Goal: Task Accomplishment & Management: Manage account settings

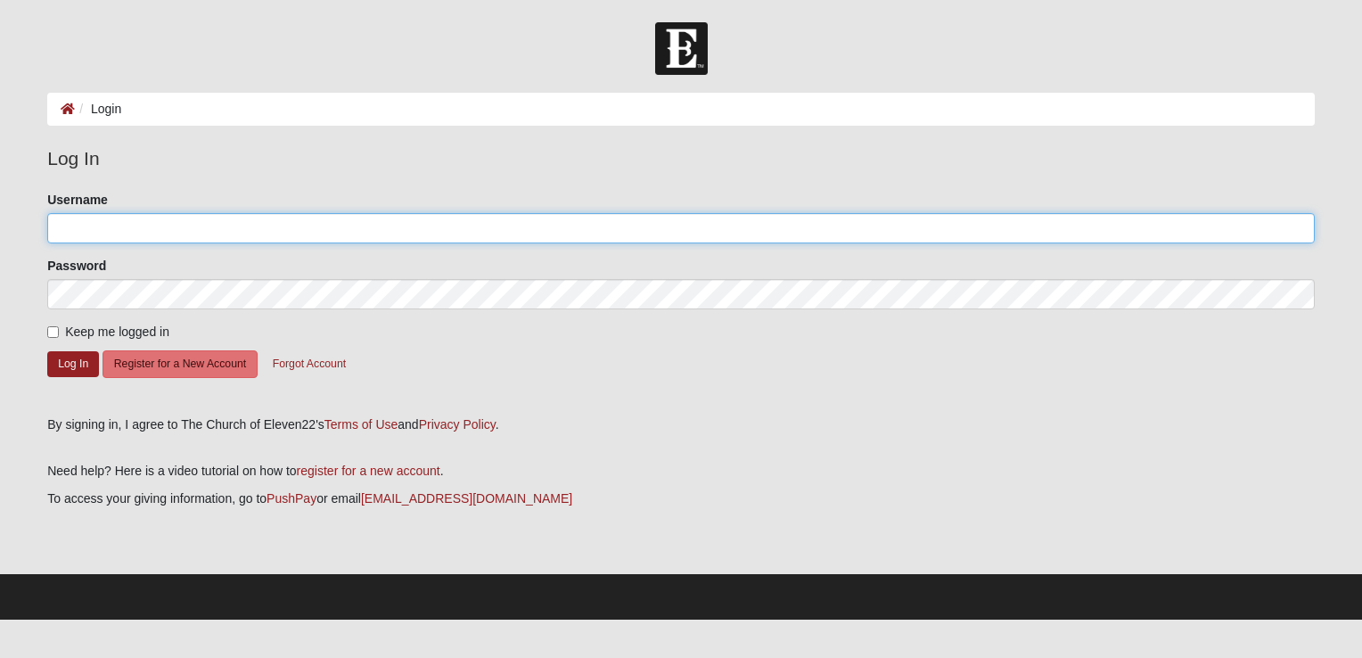
click at [93, 219] on input "Username" at bounding box center [680, 228] width 1267 height 30
type input "jwatts@bumblebeeblinds.com"
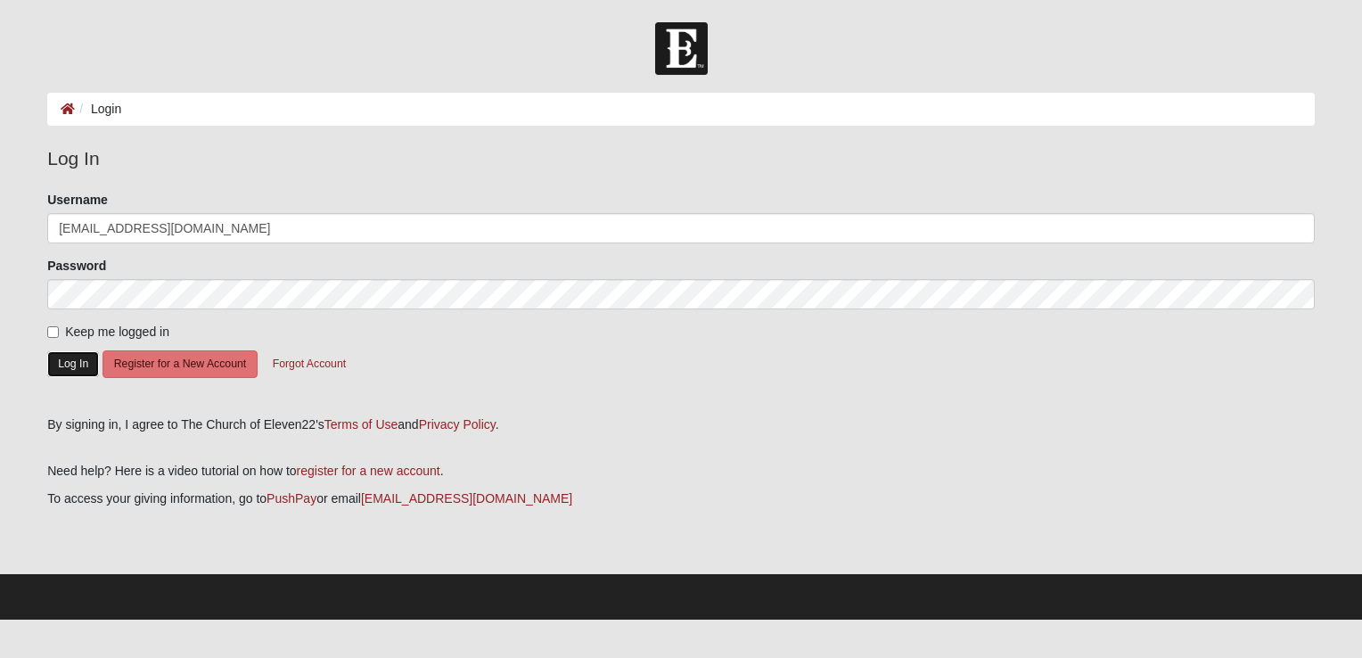
click at [64, 363] on button "Log In" at bounding box center [73, 364] width 52 height 26
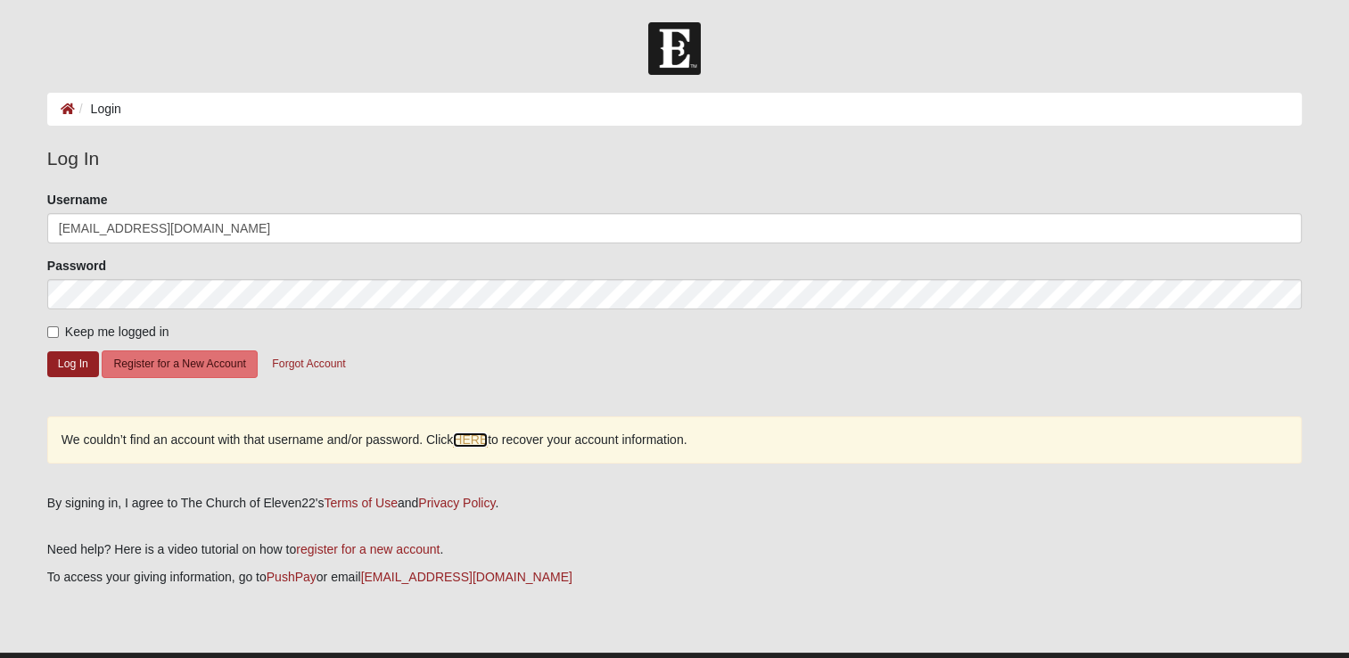
click at [467, 438] on link "HERE" at bounding box center [470, 439] width 35 height 15
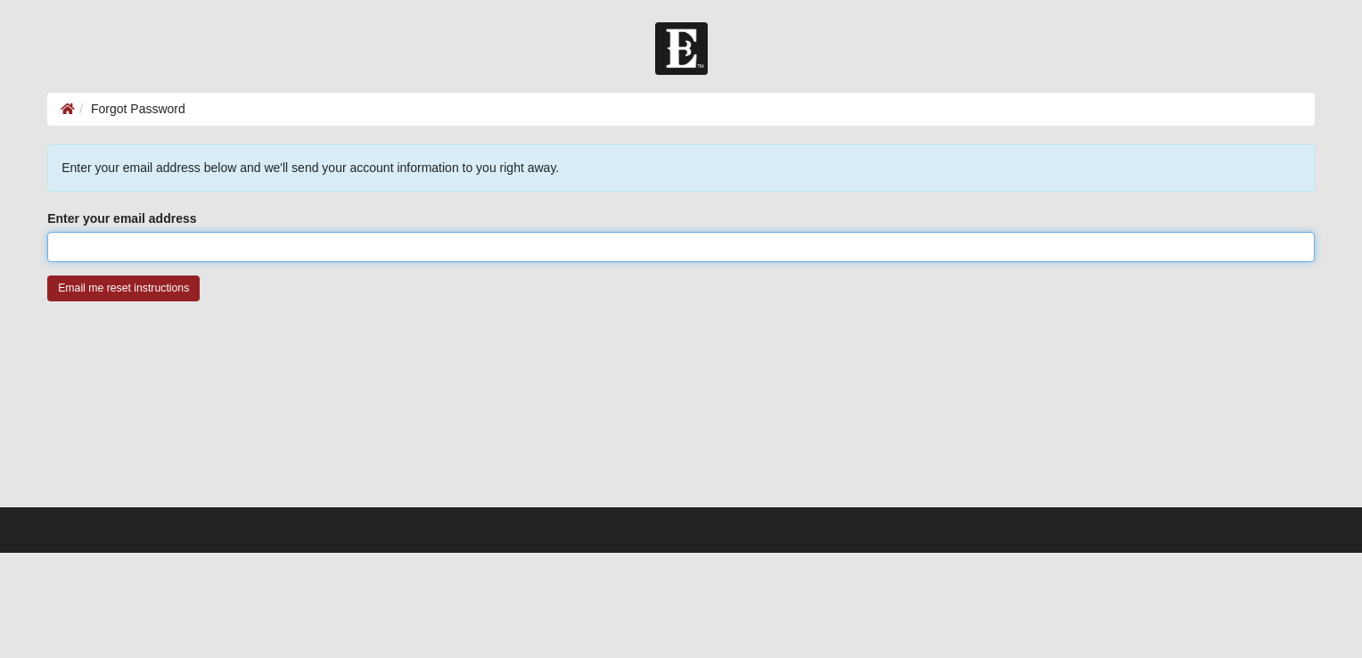
click at [150, 245] on input "Enter your email address" at bounding box center [680, 247] width 1267 height 30
type input "jwatts@bumblebeeblinds.com"
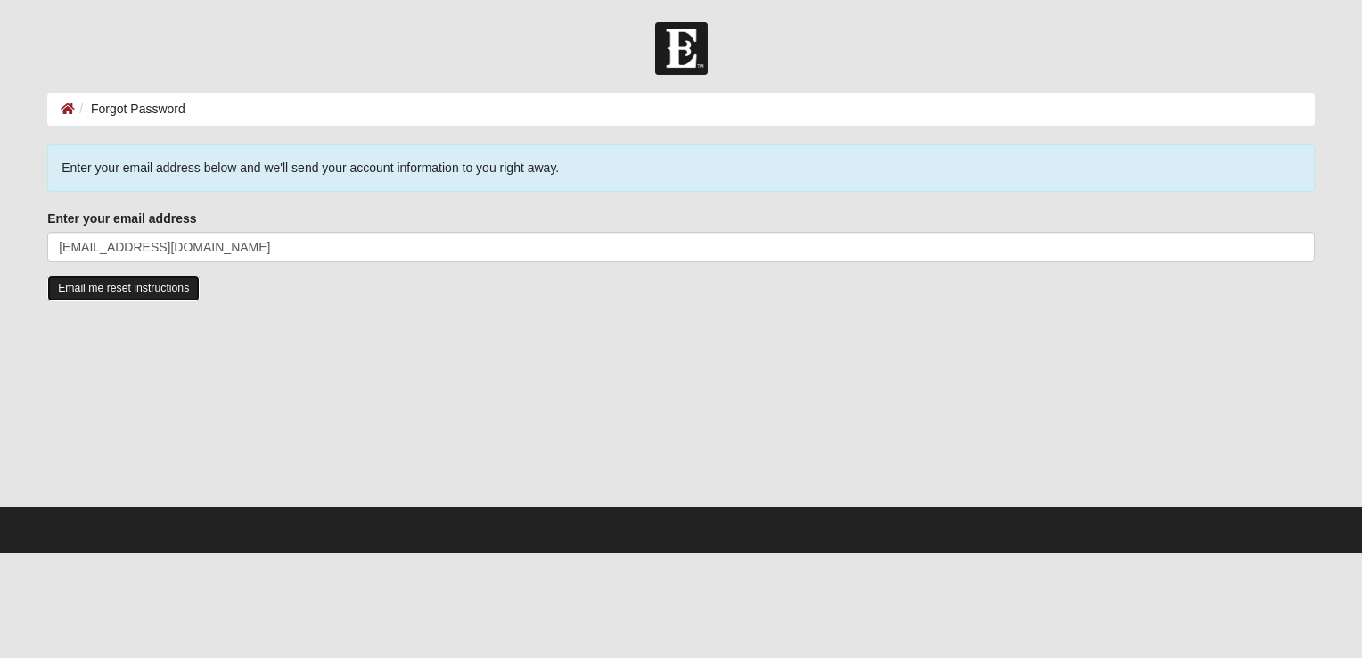
click at [90, 289] on input "Email me reset instructions" at bounding box center [123, 288] width 152 height 26
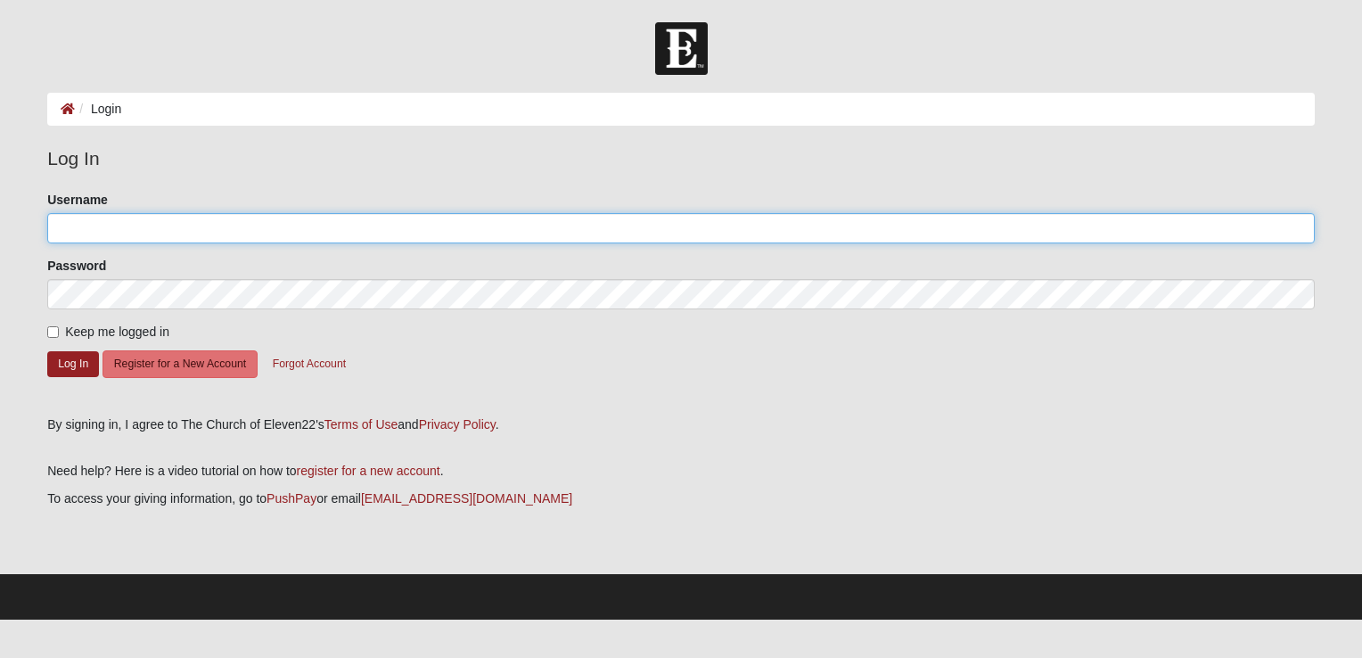
click at [239, 223] on input "Username" at bounding box center [680, 228] width 1267 height 30
paste input "Crowbar2299"
type input "Crowbar2299"
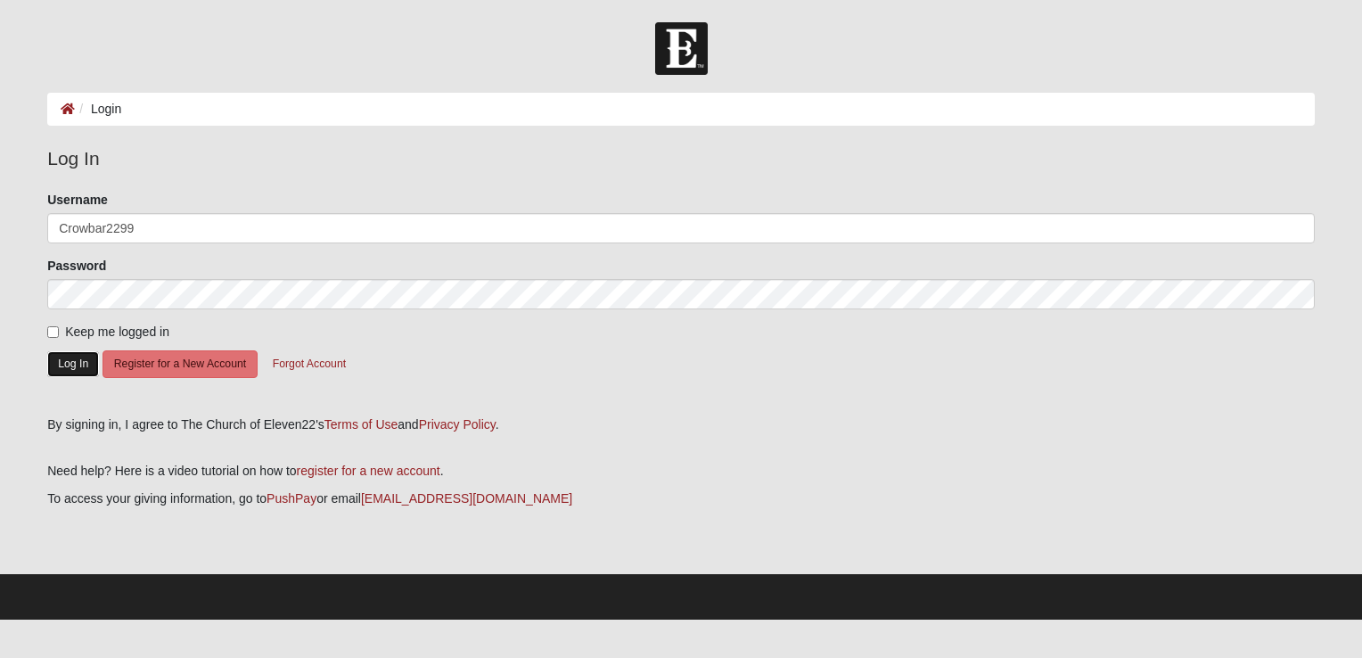
click at [69, 358] on button "Log In" at bounding box center [73, 364] width 52 height 26
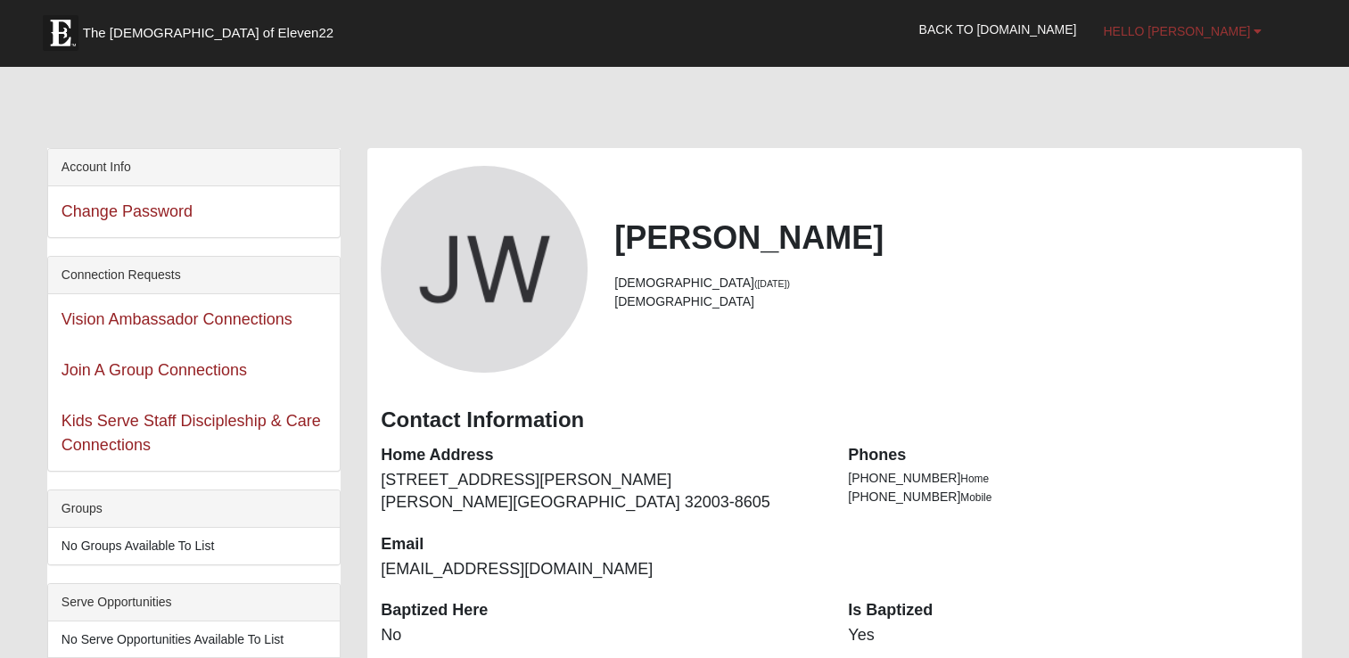
click at [1206, 30] on span "Hello [PERSON_NAME]" at bounding box center [1176, 31] width 147 height 14
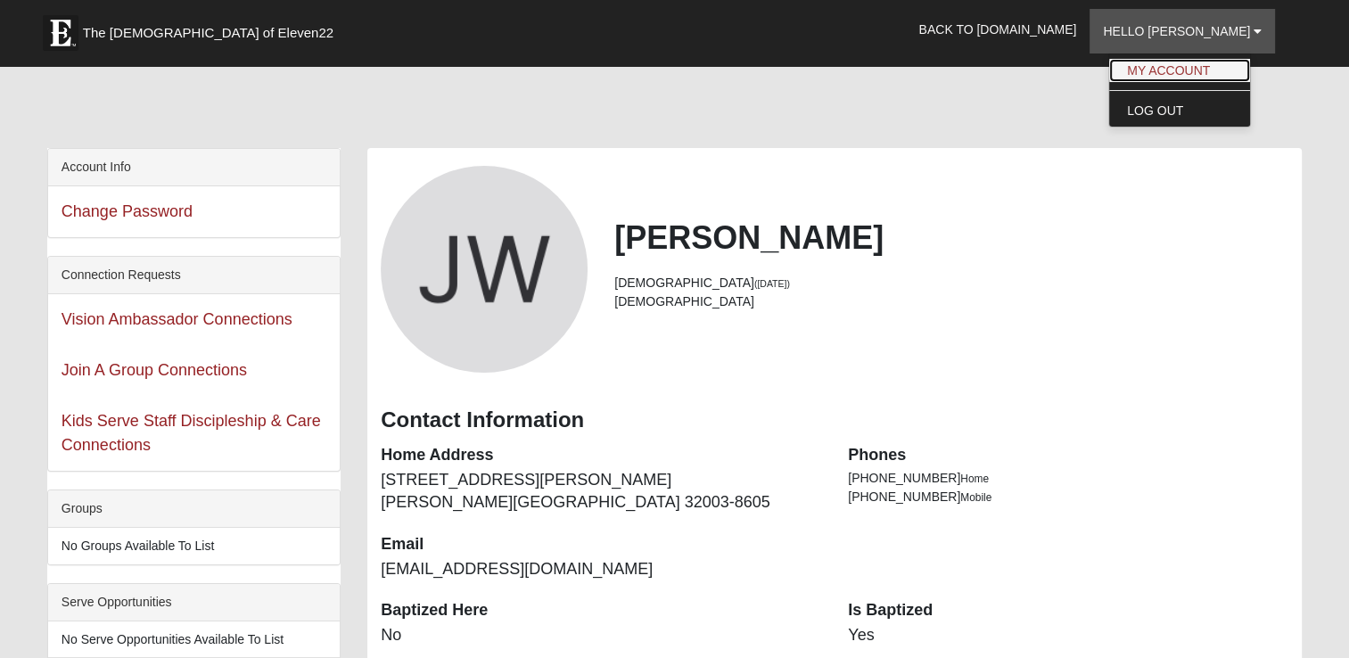
click at [1219, 70] on link "My Account" at bounding box center [1179, 70] width 141 height 23
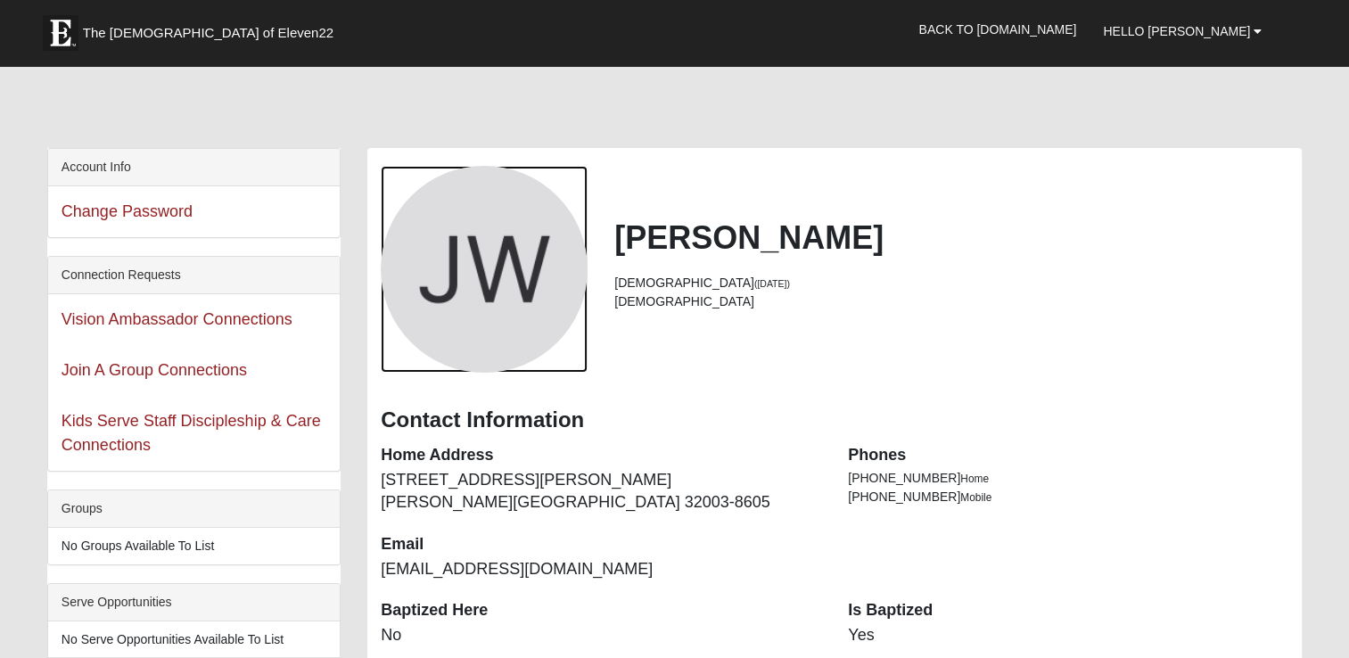
click at [497, 296] on div "View Fullsize Photo" at bounding box center [484, 269] width 207 height 207
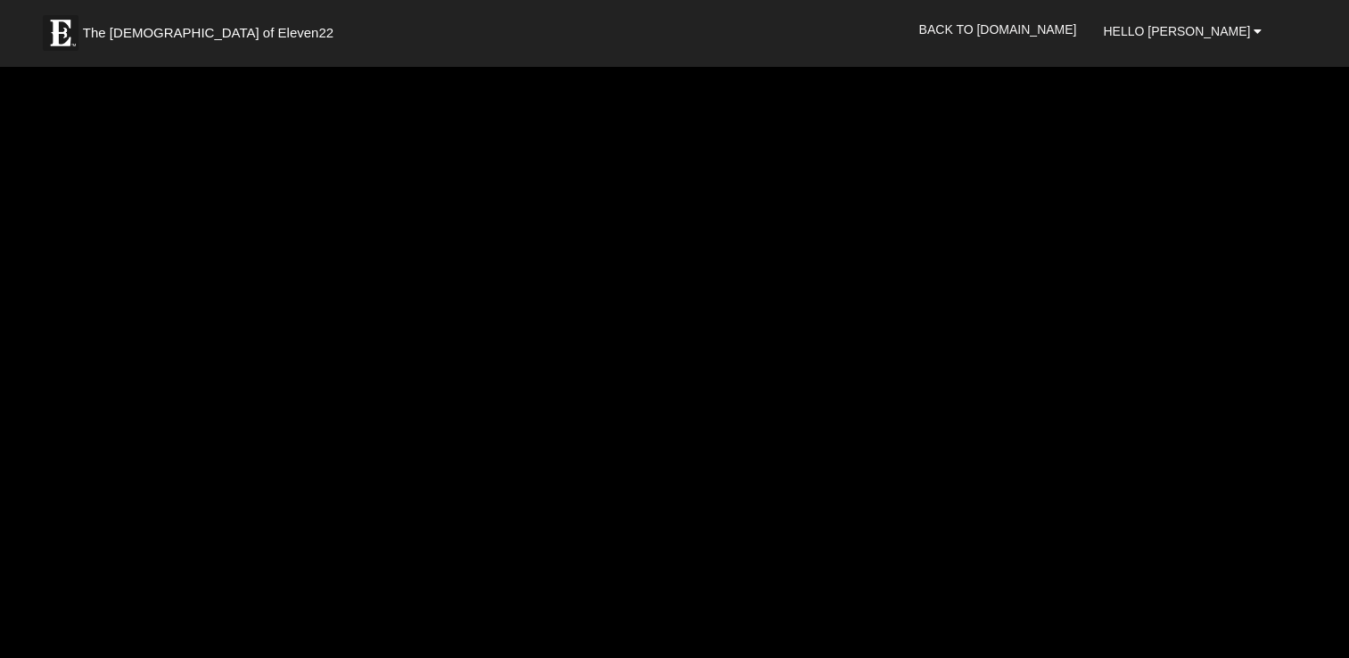
scroll to position [178, 0]
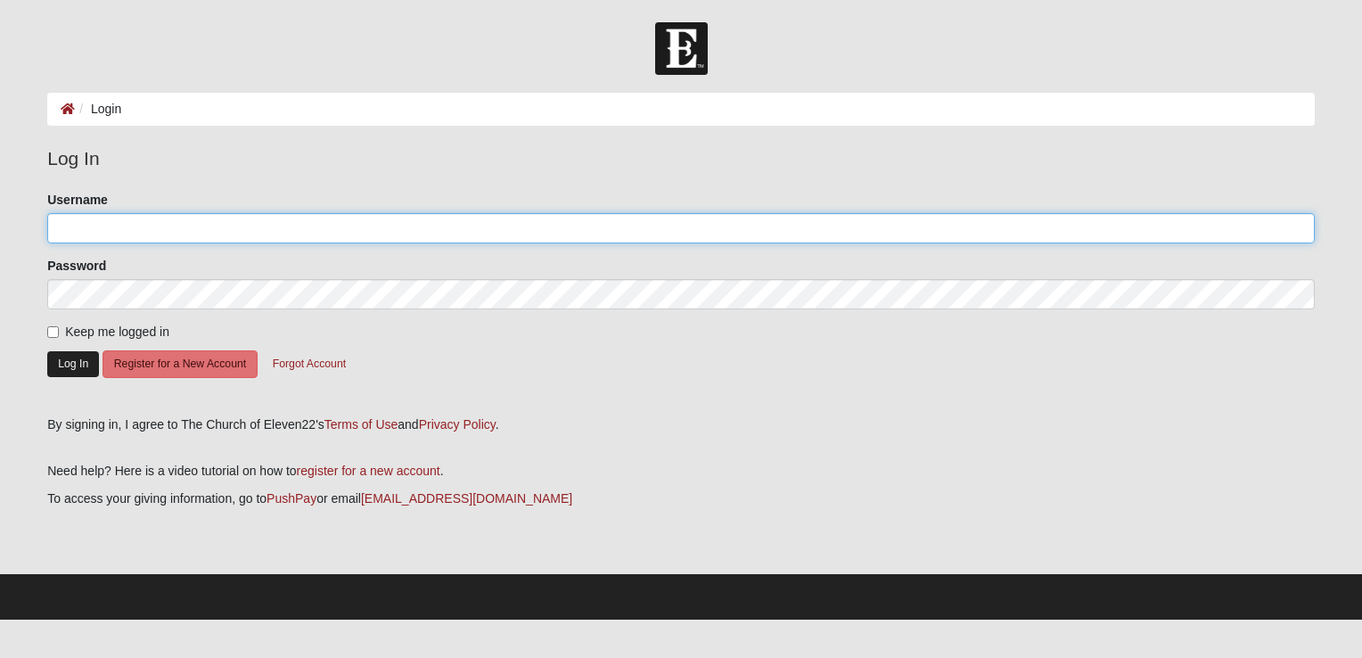
type input "Crowbar2299"
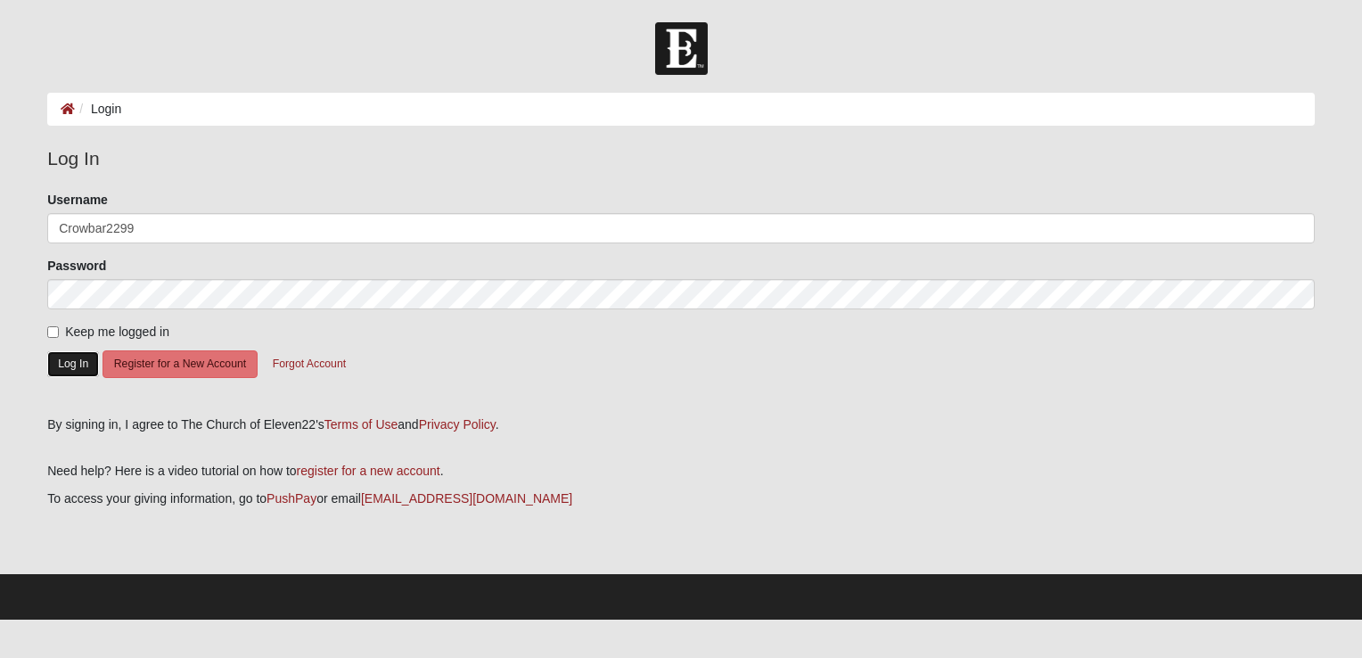
click at [66, 362] on button "Log In" at bounding box center [73, 364] width 52 height 26
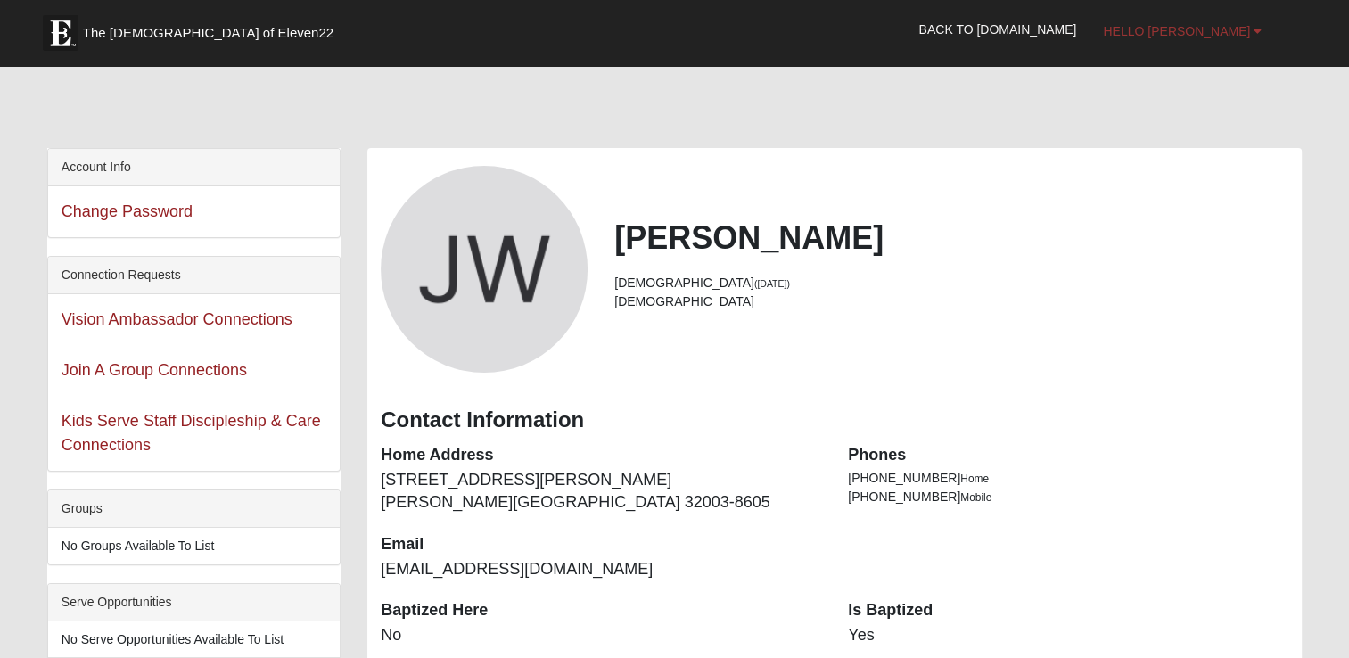
click at [1173, 27] on span "Hello [PERSON_NAME]" at bounding box center [1176, 31] width 147 height 14
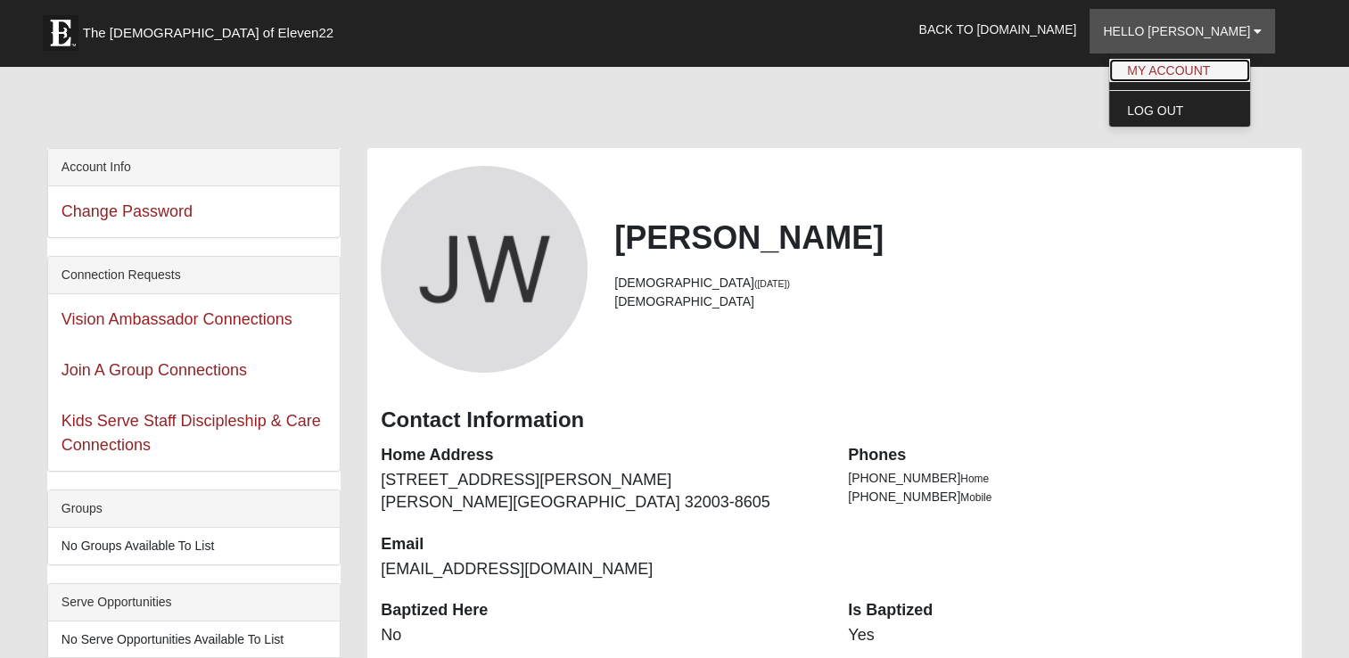
click at [1180, 70] on link "My Account" at bounding box center [1179, 70] width 141 height 23
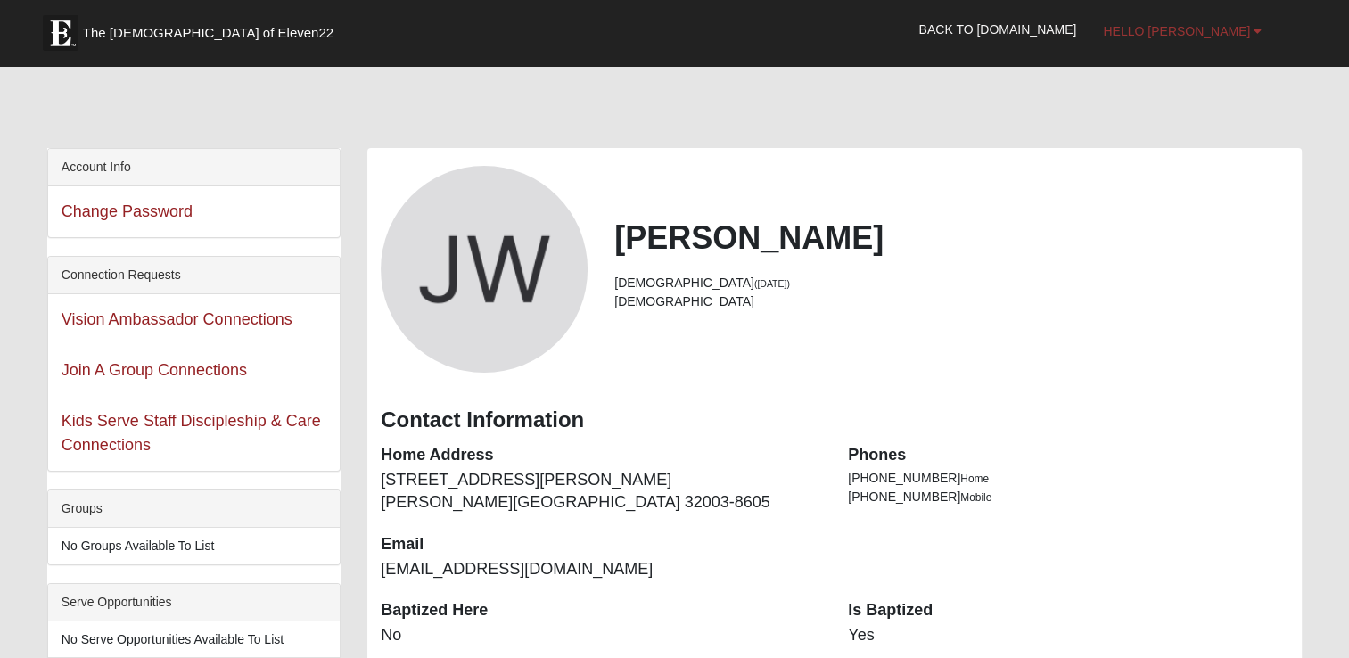
click at [1249, 25] on span "Hello [PERSON_NAME]" at bounding box center [1176, 31] width 147 height 14
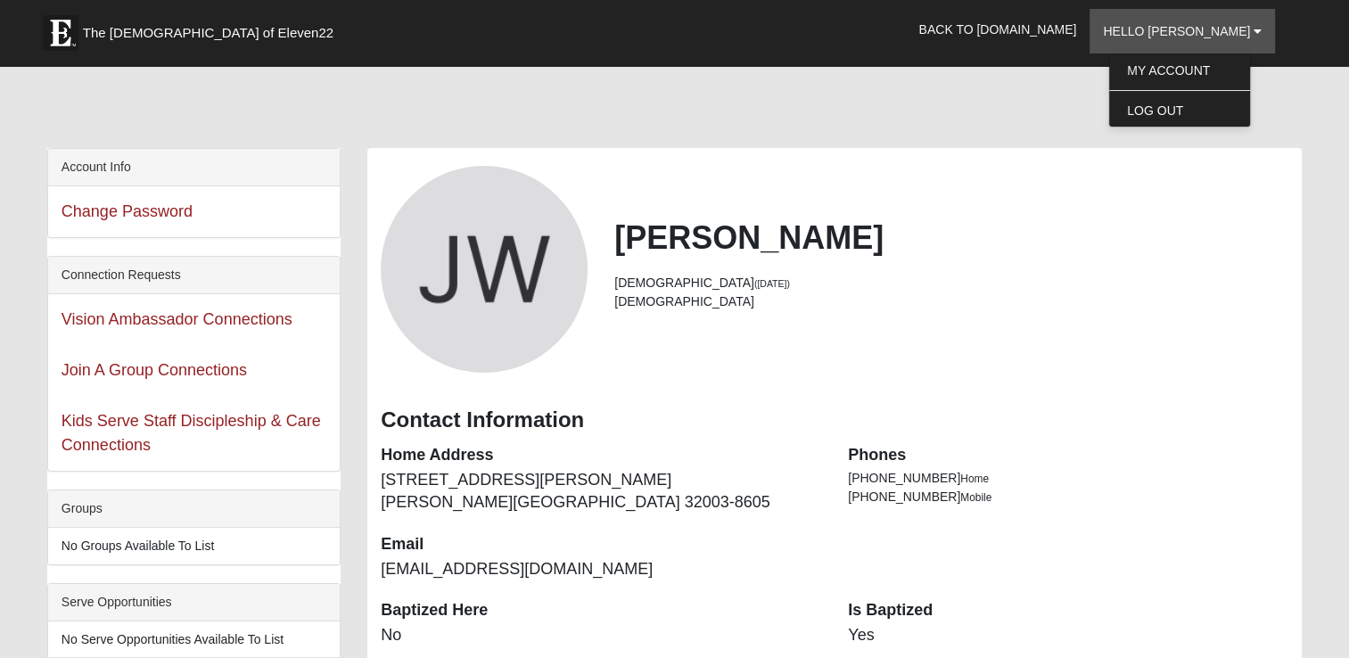
click at [1152, 283] on li "47 years old (5/6/1978)" at bounding box center [951, 283] width 674 height 19
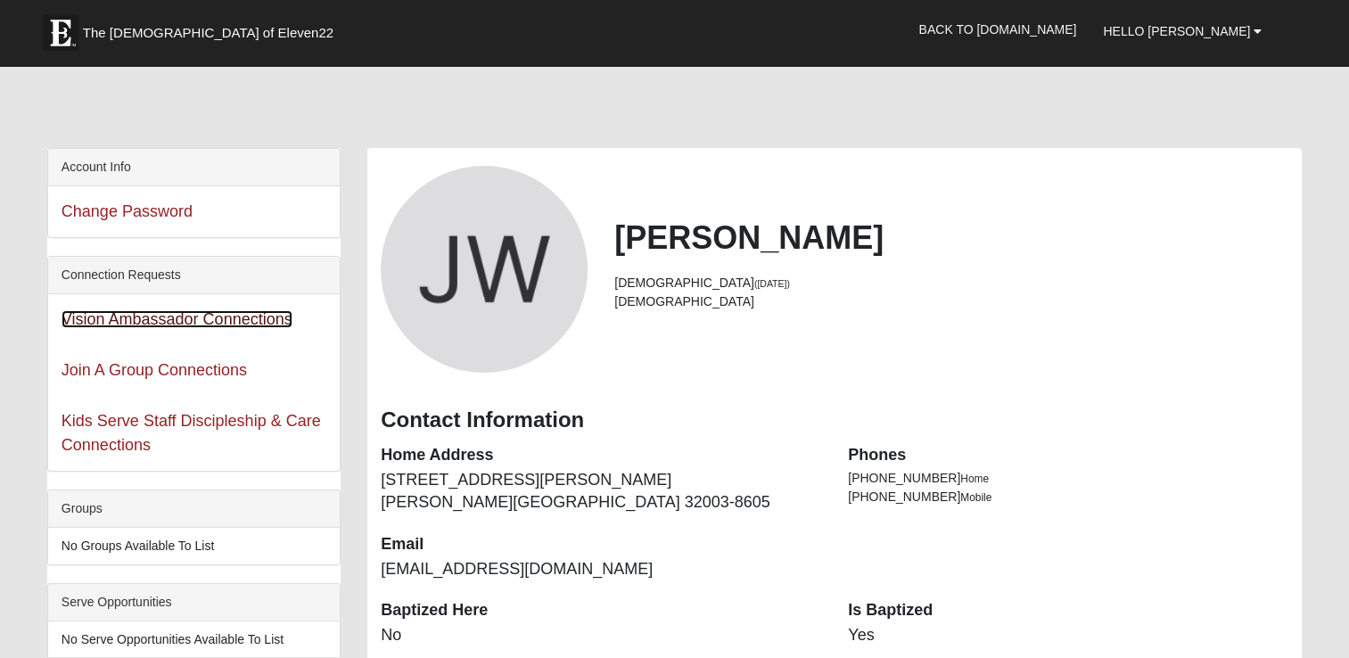
click at [152, 316] on link "Vision Ambassador Connections" at bounding box center [176, 319] width 231 height 18
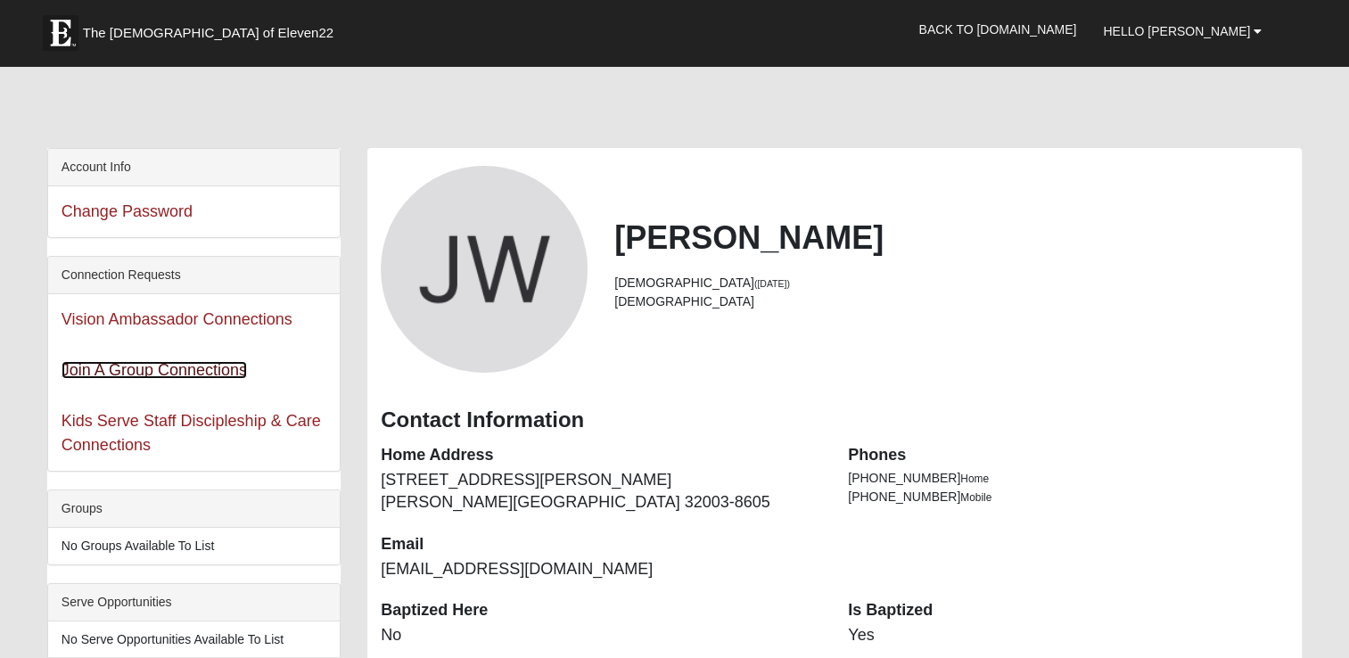
click at [140, 367] on link "Join A Group Connections" at bounding box center [153, 370] width 185 height 18
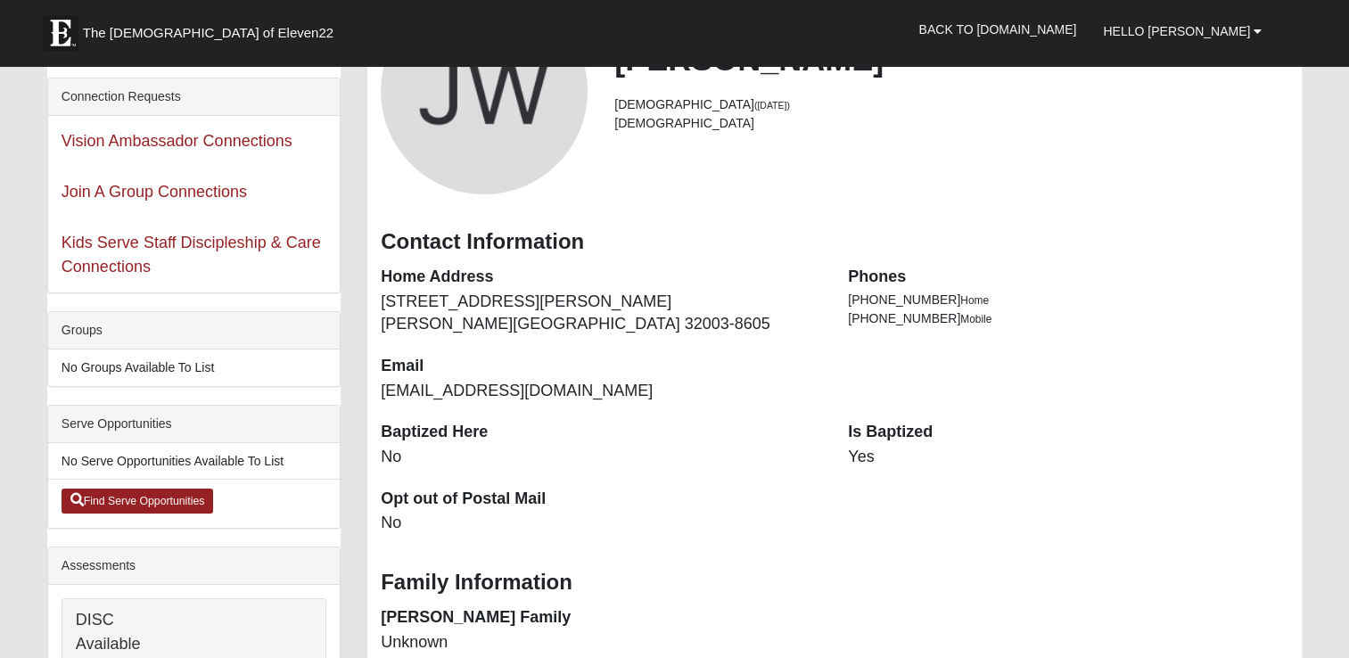
scroll to position [357, 0]
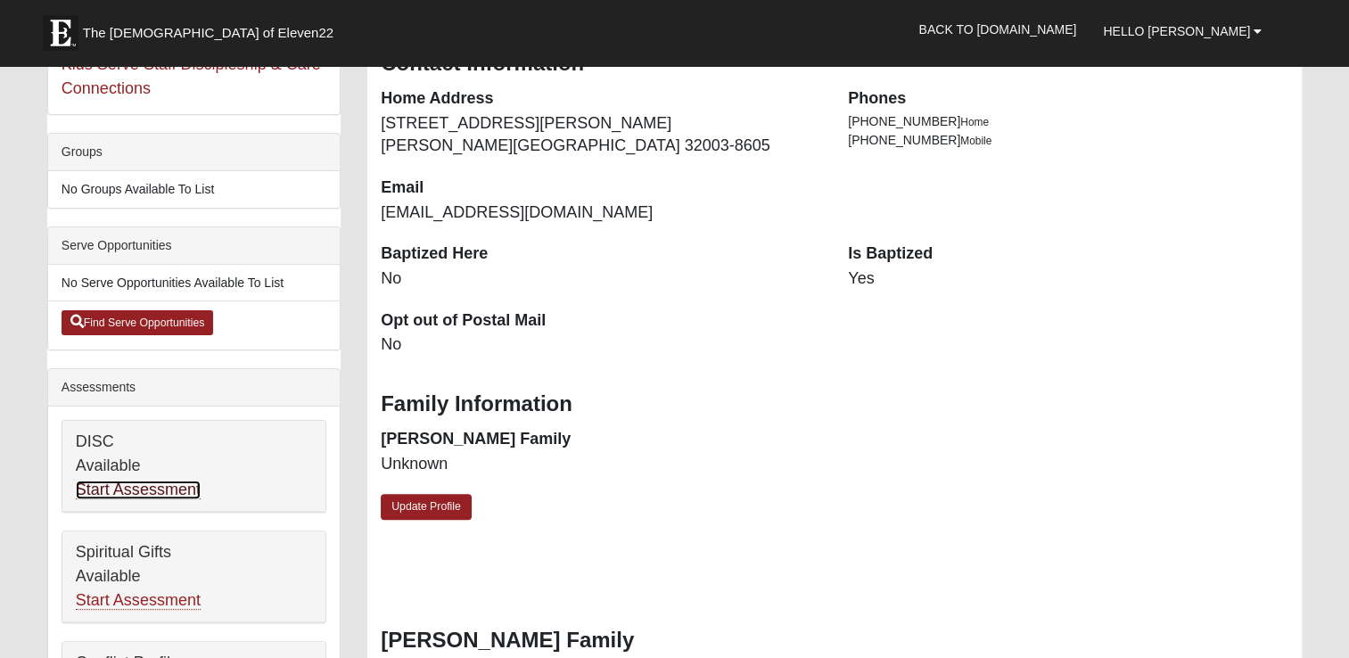
click at [127, 480] on link "Start Assessment" at bounding box center [138, 489] width 125 height 19
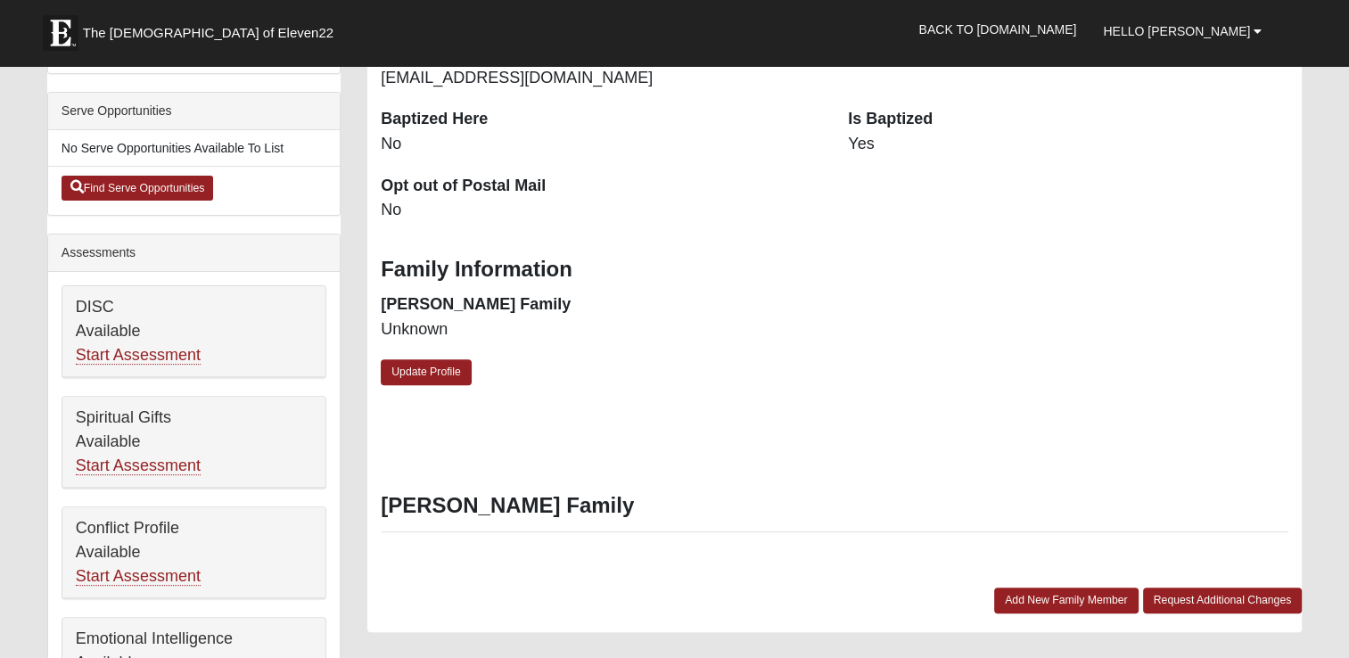
scroll to position [535, 0]
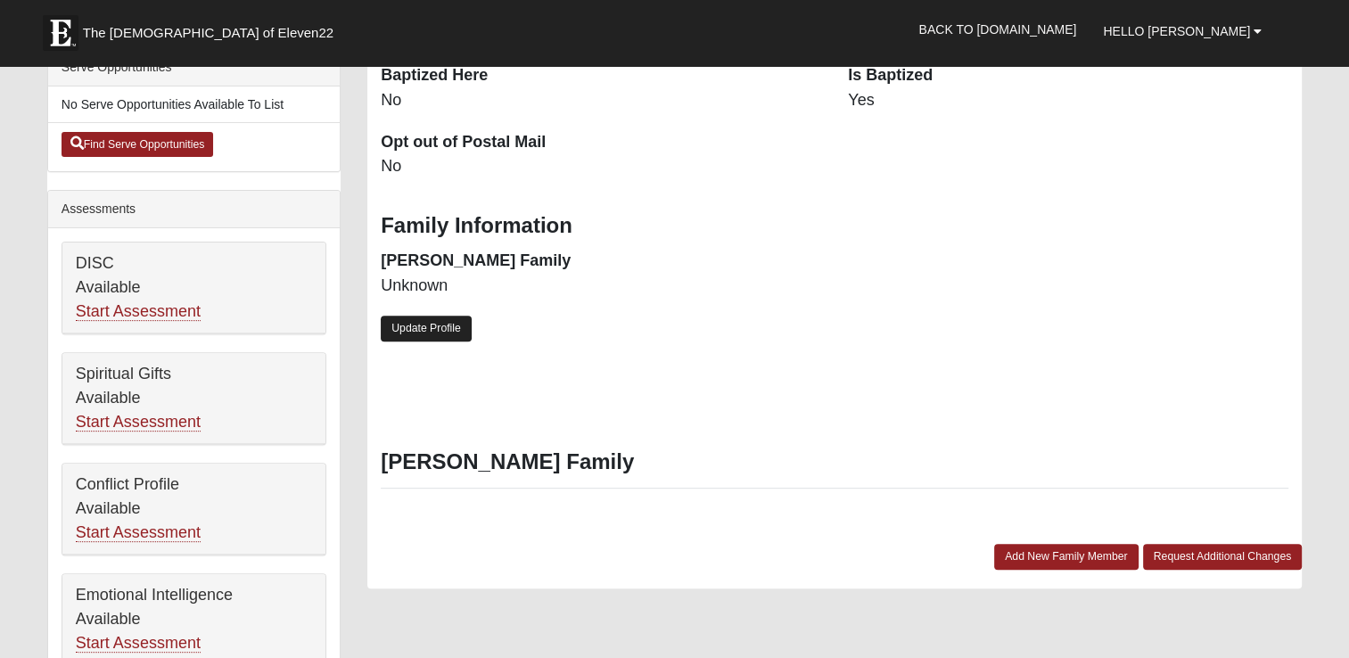
click at [445, 332] on link "Update Profile" at bounding box center [426, 329] width 91 height 26
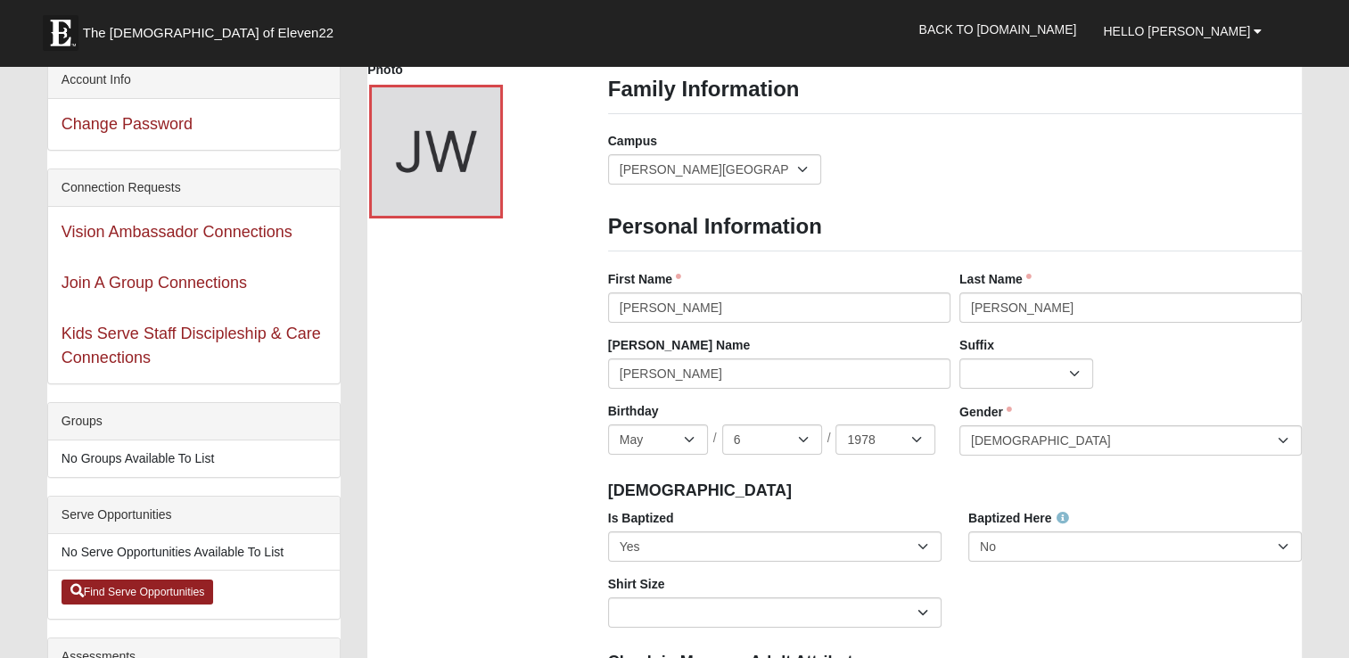
scroll to position [0, 0]
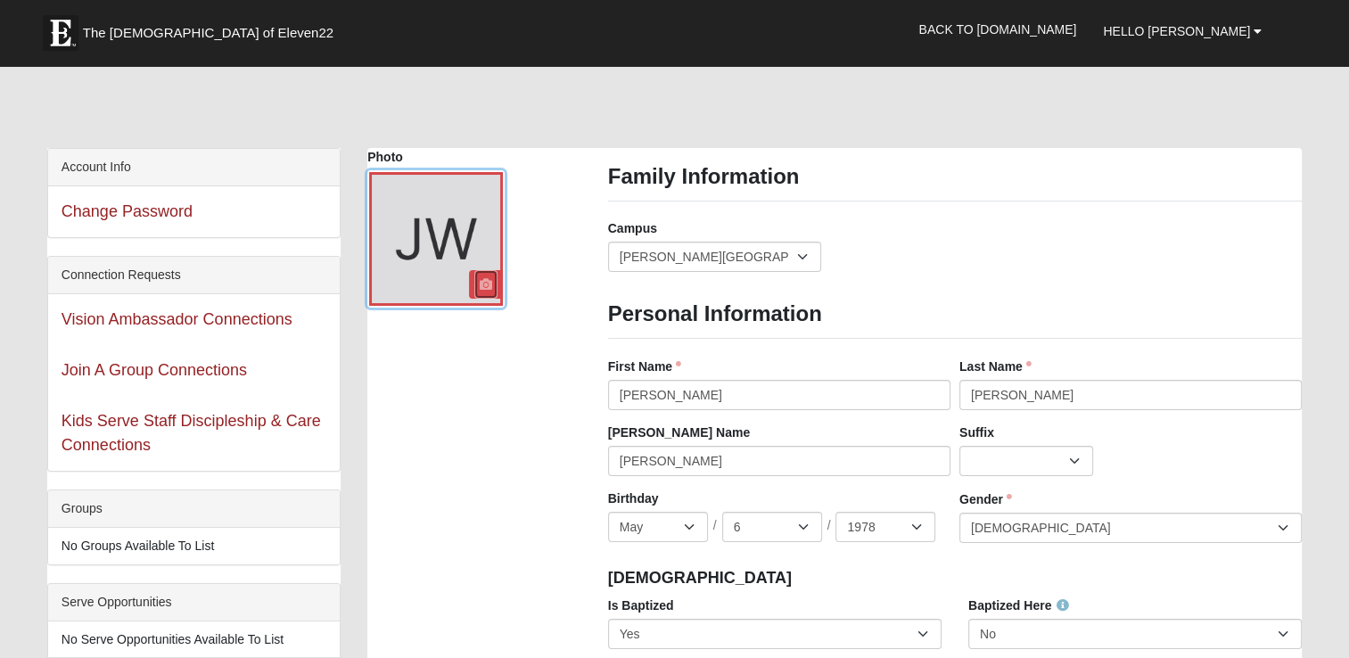
click at [480, 278] on icon at bounding box center [486, 284] width 12 height 12
click at [481, 280] on icon at bounding box center [486, 284] width 12 height 12
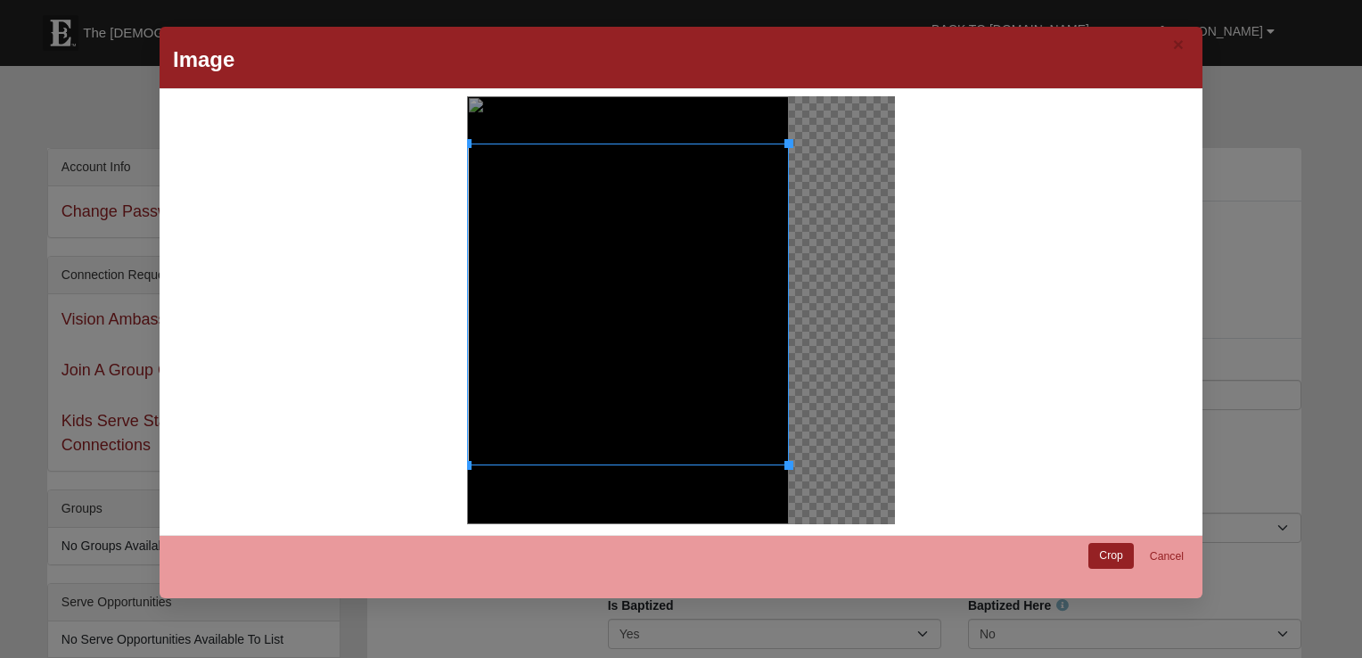
drag, startPoint x: 685, startPoint y: 374, endPoint x: 683, endPoint y: 422, distance: 47.3
click at [683, 422] on div at bounding box center [628, 304] width 322 height 322
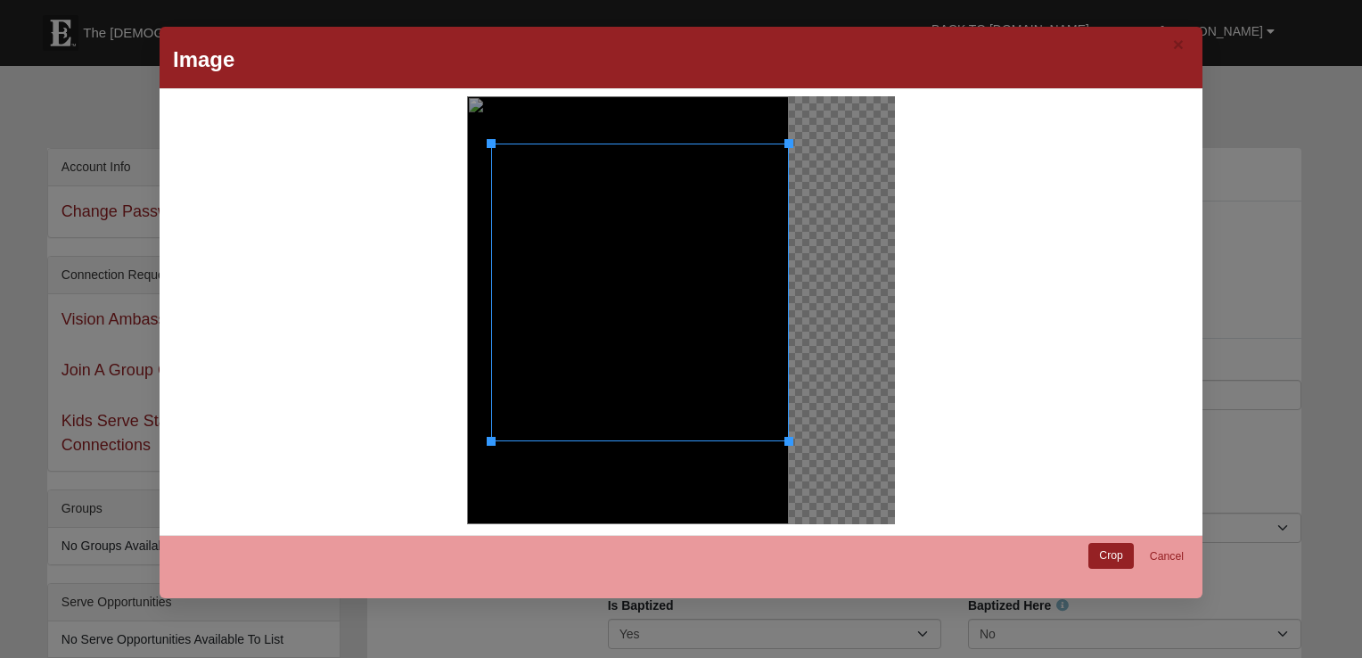
drag, startPoint x: 463, startPoint y: 469, endPoint x: 506, endPoint y: 441, distance: 50.9
click at [506, 441] on div at bounding box center [640, 292] width 298 height 298
drag, startPoint x: 784, startPoint y: 141, endPoint x: 734, endPoint y: 160, distance: 54.5
click at [734, 160] on div at bounding box center [631, 301] width 282 height 282
drag, startPoint x: 642, startPoint y: 276, endPoint x: 692, endPoint y: 411, distance: 143.5
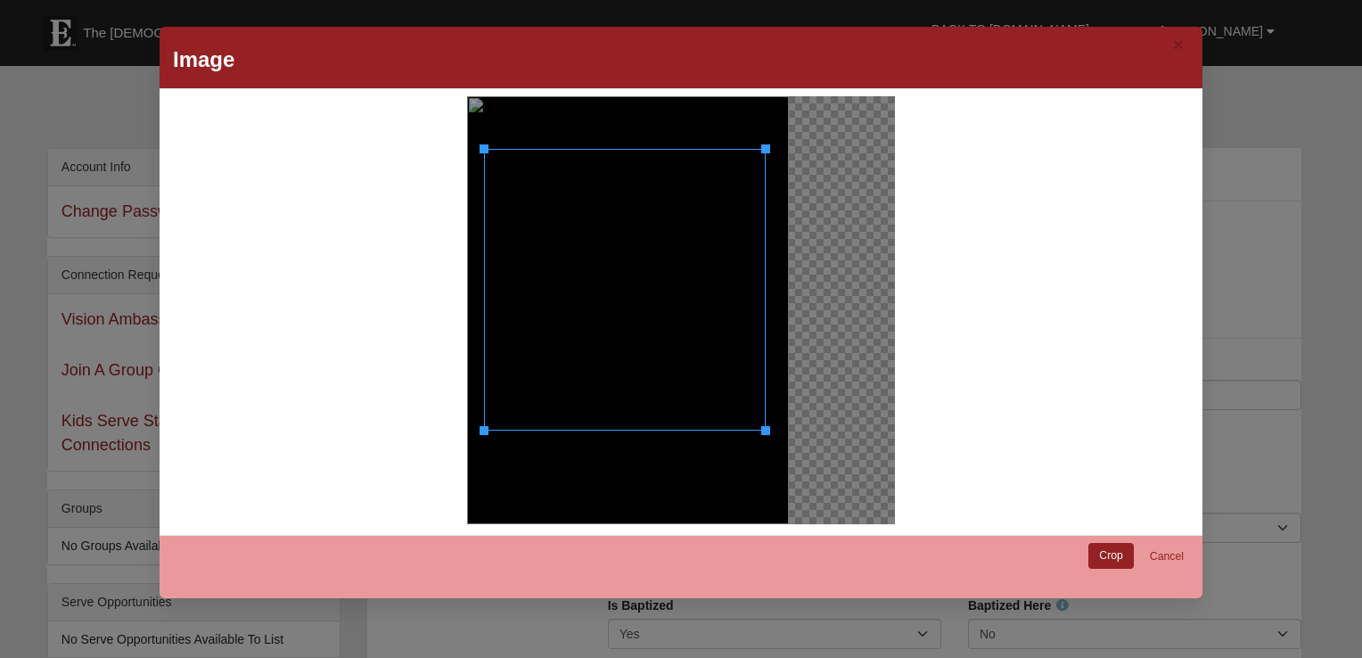
click at [645, 265] on div at bounding box center [625, 290] width 282 height 282
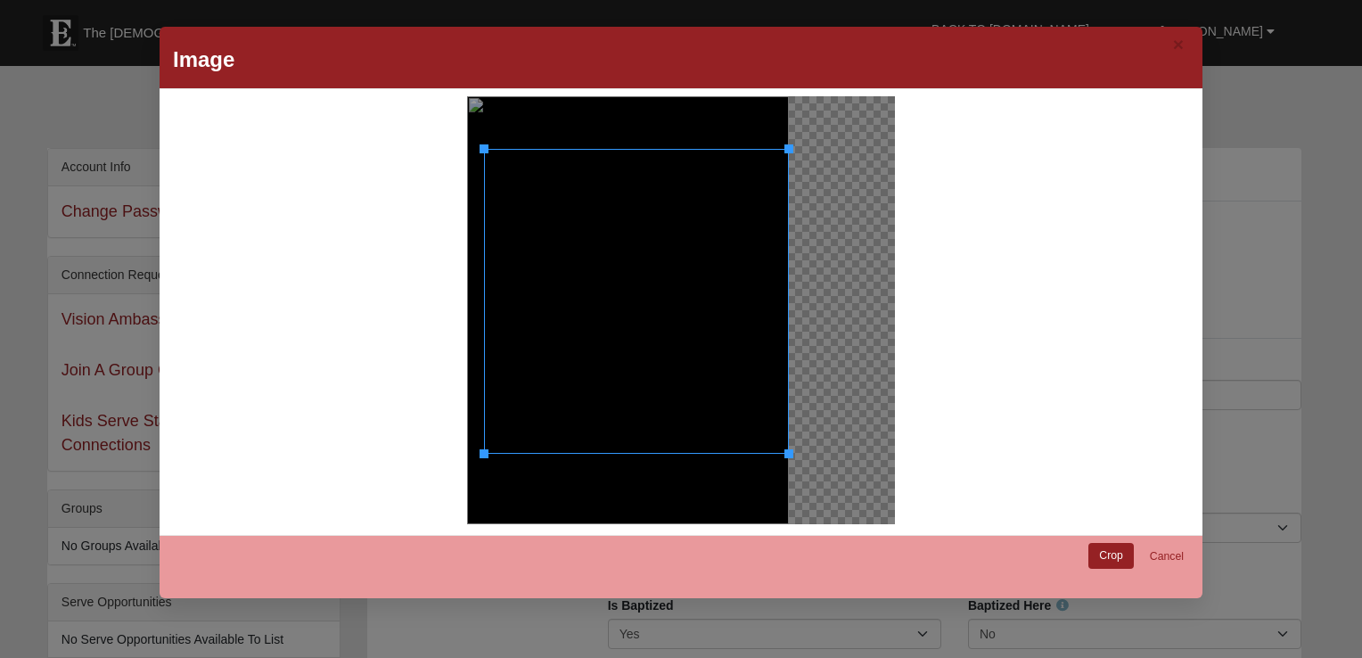
drag, startPoint x: 703, startPoint y: 430, endPoint x: 700, endPoint y: 465, distance: 35.8
click at [700, 465] on div at bounding box center [628, 310] width 322 height 428
click at [685, 433] on div at bounding box center [626, 297] width 306 height 306
drag, startPoint x: 774, startPoint y: 145, endPoint x: 783, endPoint y: 140, distance: 11.2
click at [783, 140] on div at bounding box center [630, 293] width 316 height 316
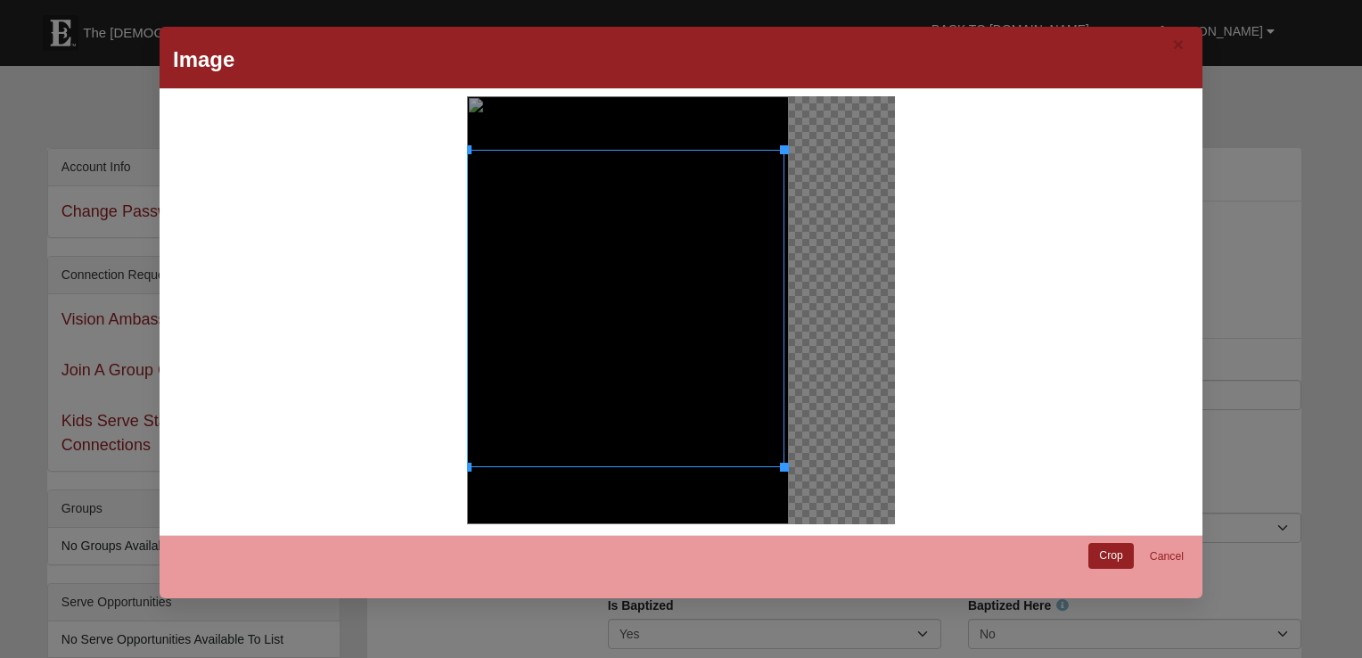
drag, startPoint x: 725, startPoint y: 327, endPoint x: 717, endPoint y: 343, distance: 17.9
click at [717, 343] on div at bounding box center [625, 308] width 317 height 317
click at [1102, 552] on link "Crop" at bounding box center [1110, 556] width 45 height 26
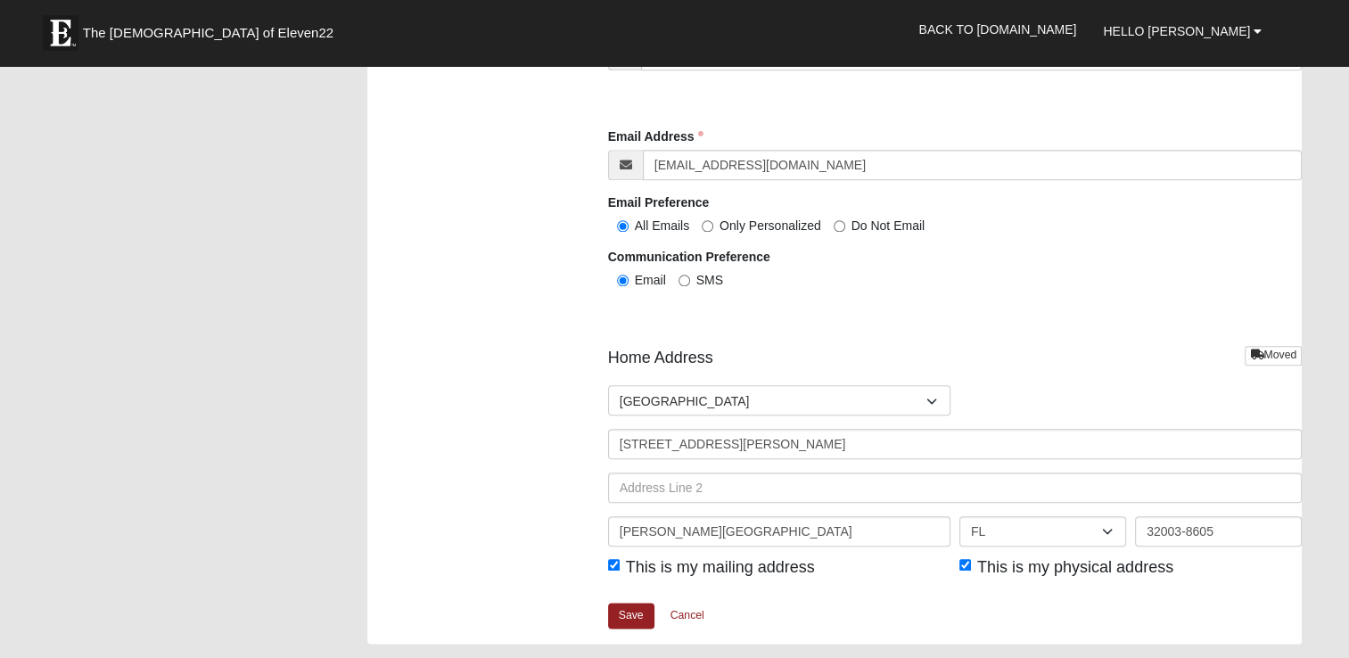
scroll to position [2050, 0]
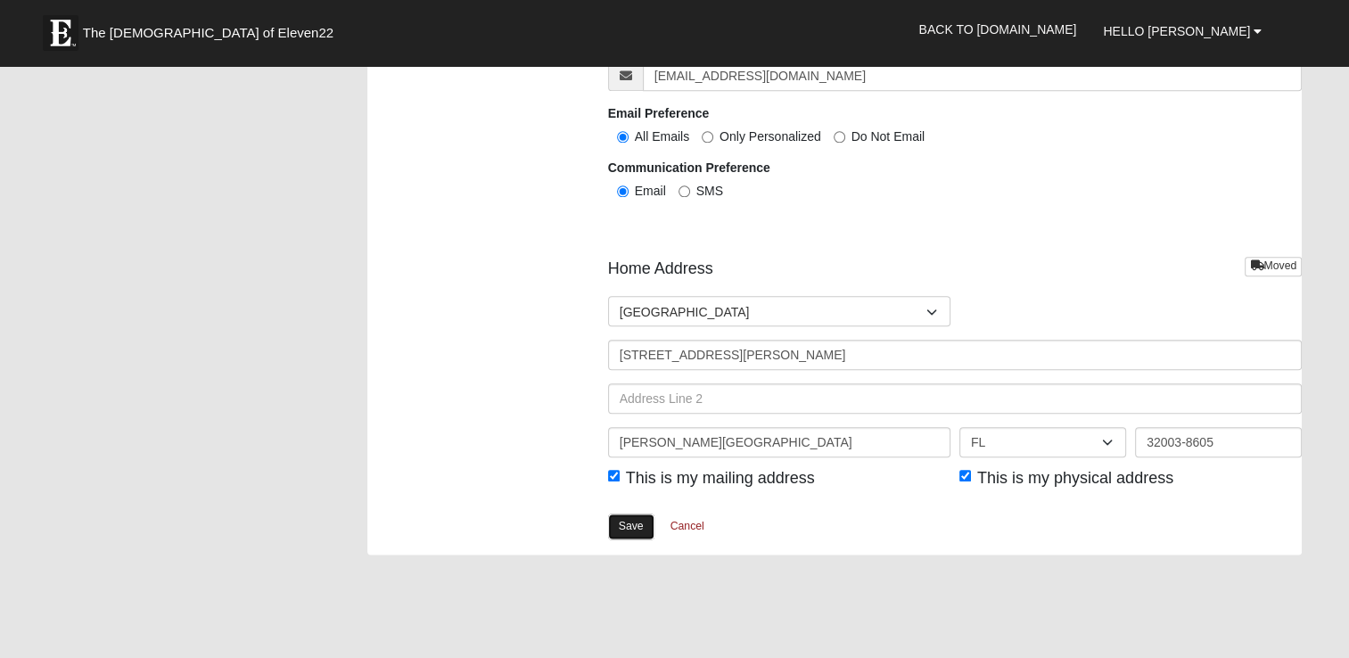
click at [622, 524] on link "Save" at bounding box center [631, 526] width 46 height 26
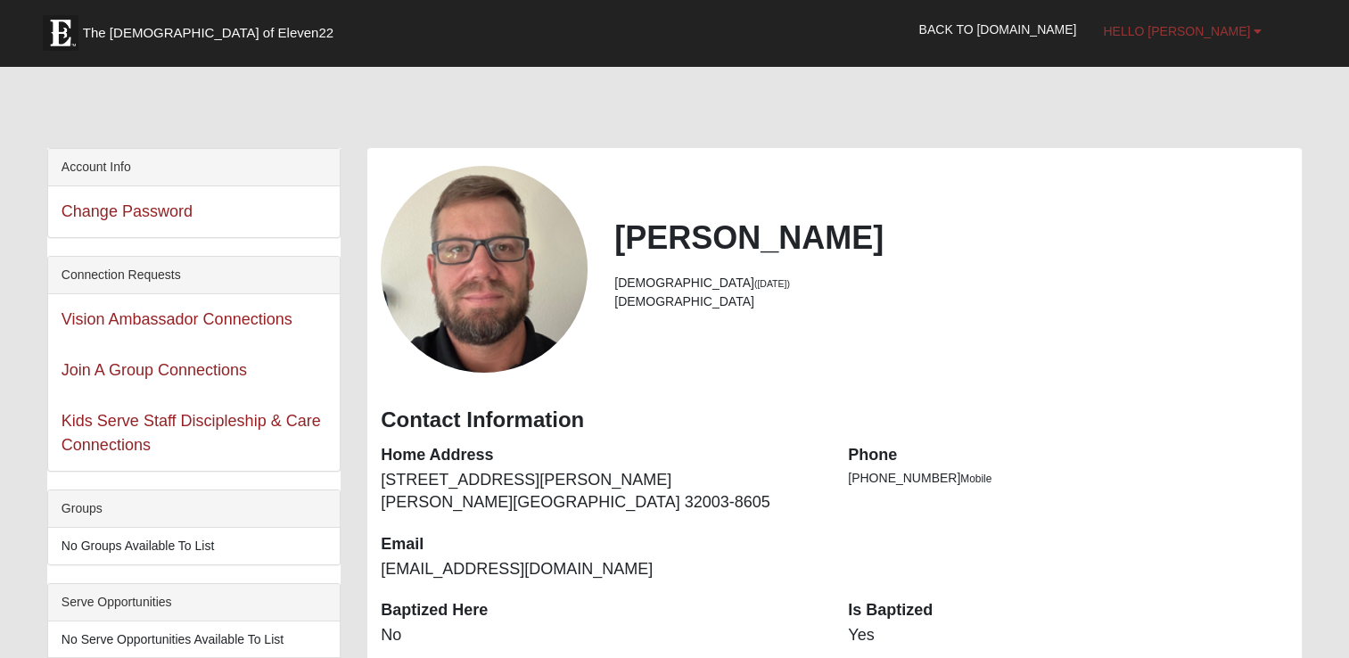
click at [1209, 26] on span "Hello [PERSON_NAME]" at bounding box center [1176, 31] width 147 height 14
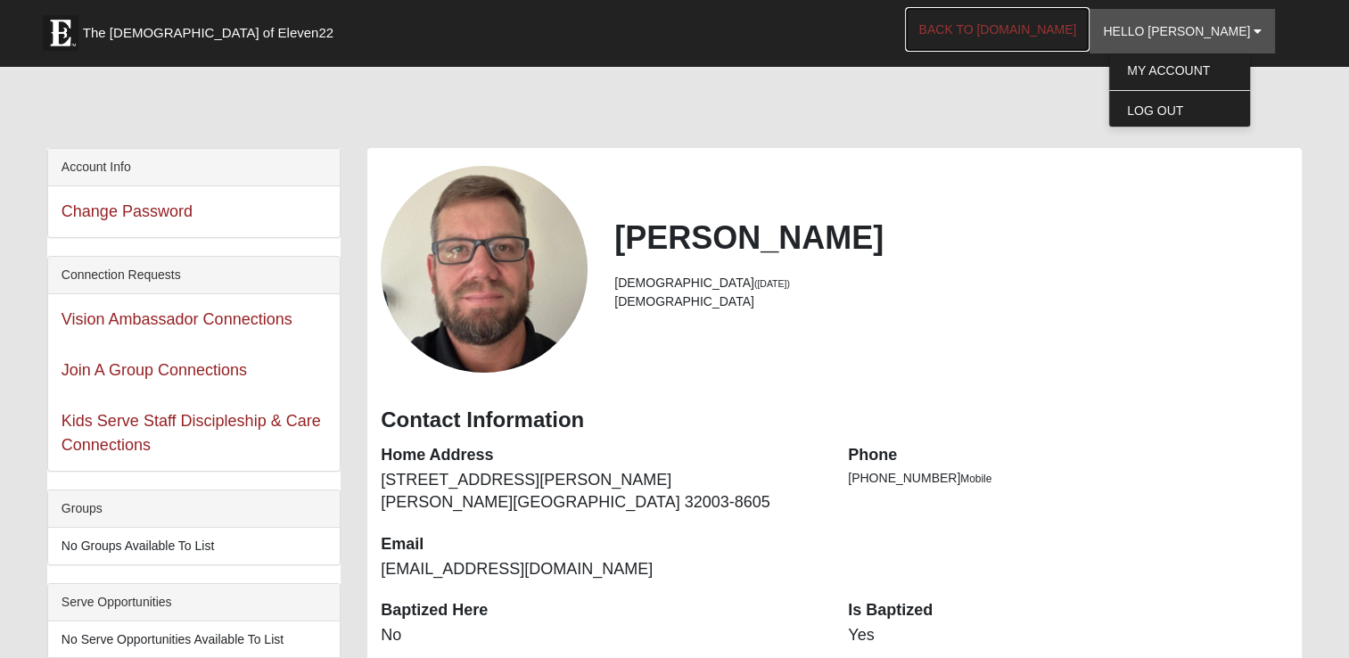
click at [1059, 25] on link "Back to COE22.com" at bounding box center [997, 29] width 184 height 45
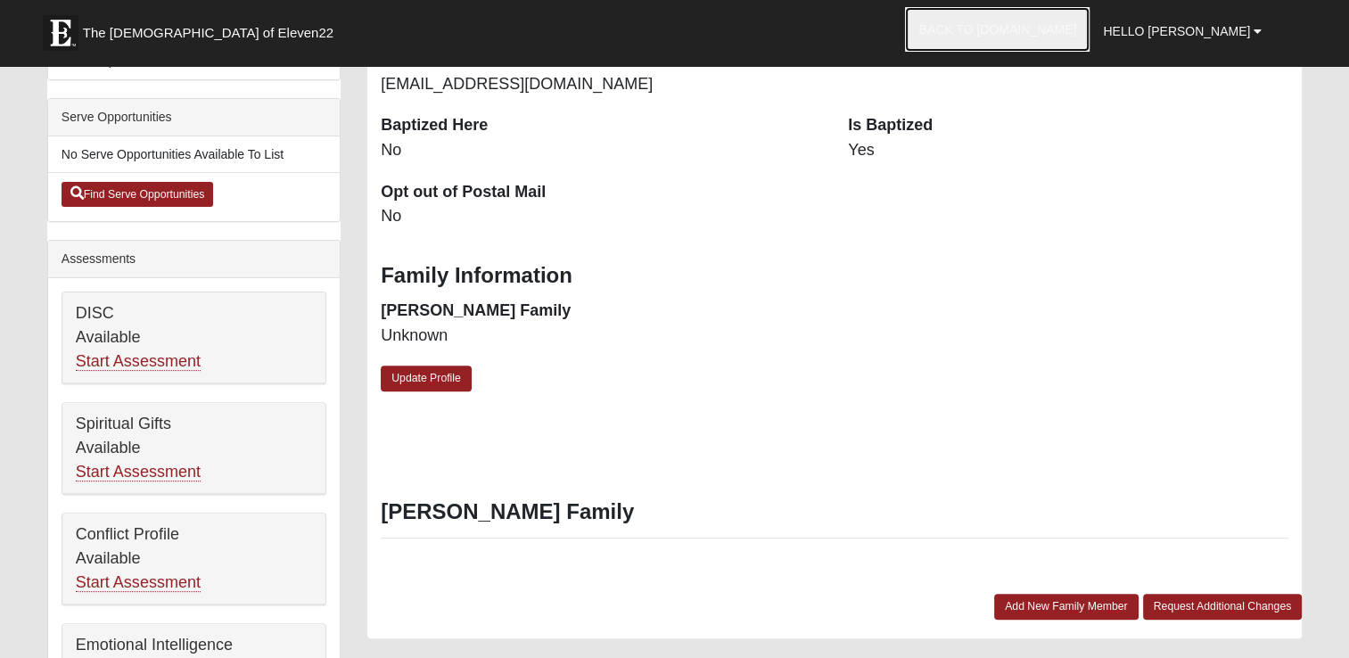
scroll to position [535, 0]
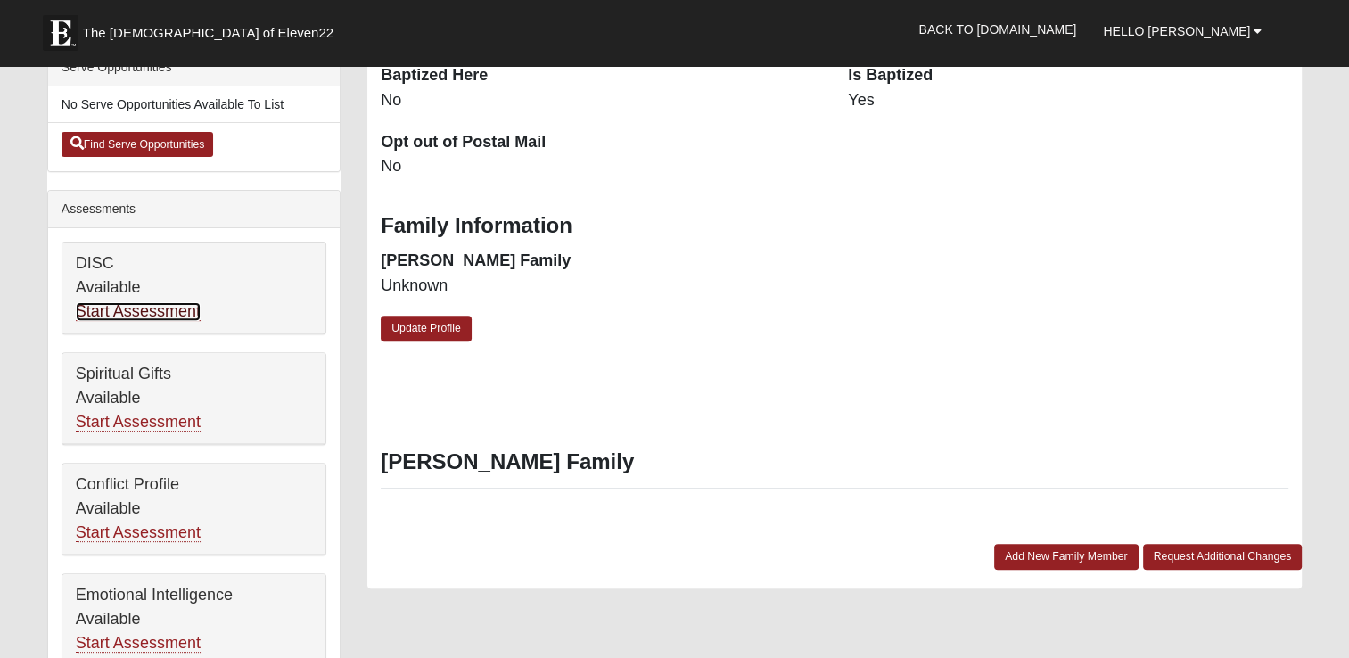
click at [138, 305] on link "Start Assessment" at bounding box center [138, 311] width 125 height 19
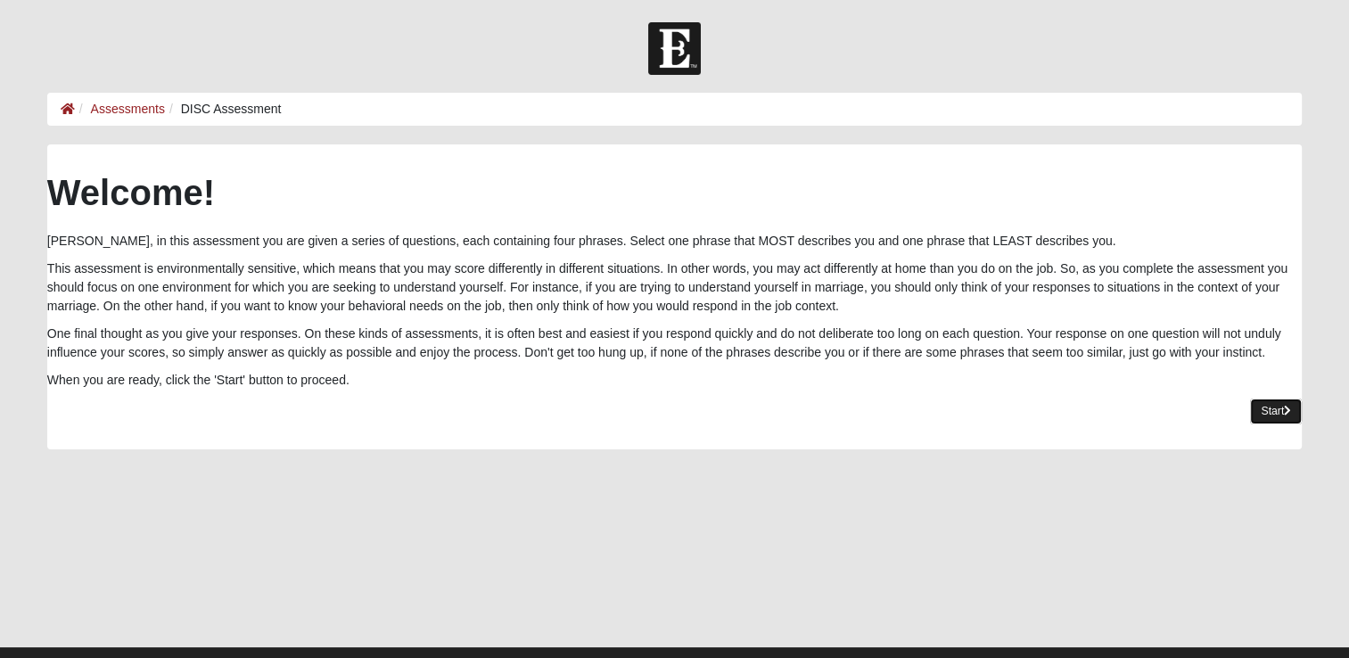
click at [1275, 411] on link "Start" at bounding box center [1276, 411] width 52 height 26
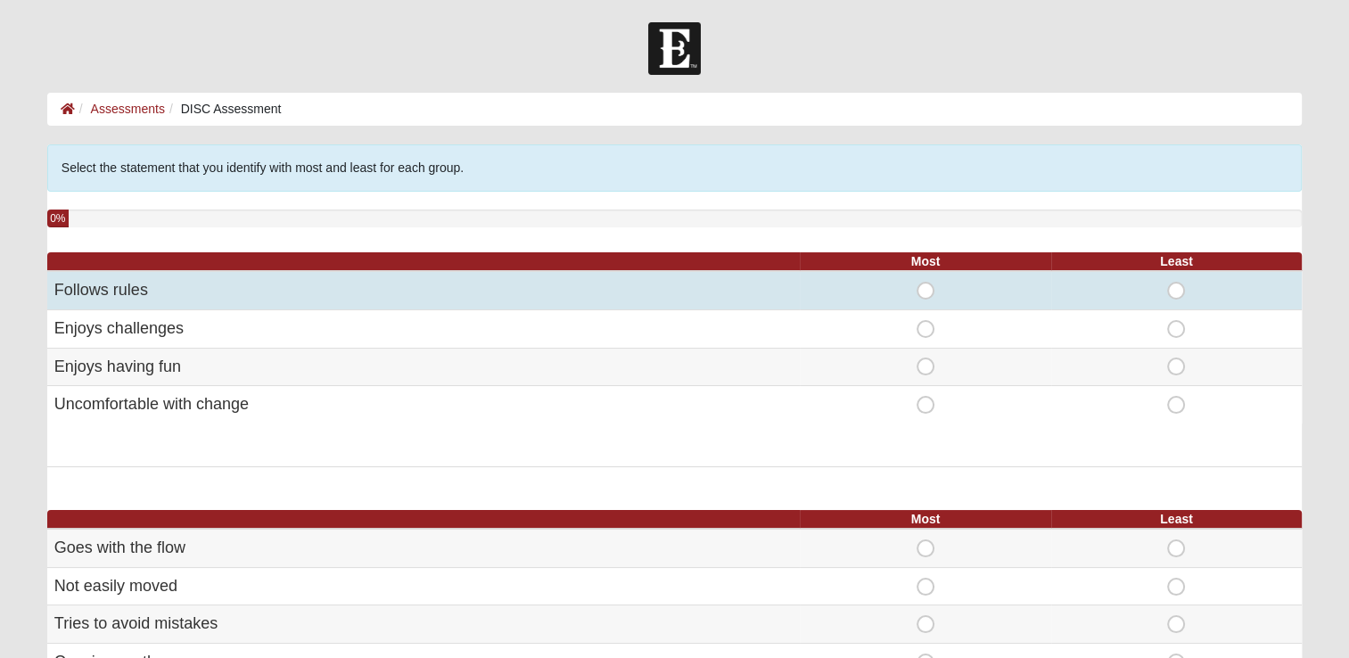
click at [925, 282] on span "Most" at bounding box center [925, 282] width 0 height 0
click at [925, 292] on input "Most" at bounding box center [931, 291] width 12 height 18
radio input "true"
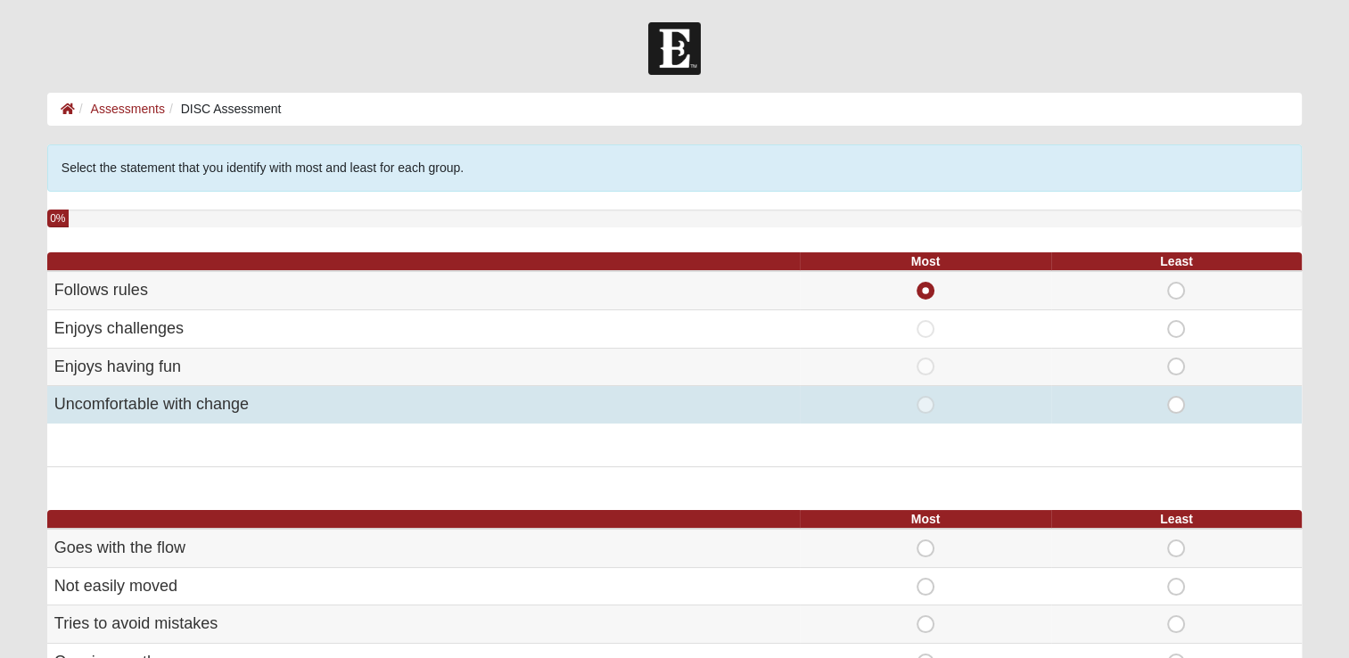
click at [1176, 396] on span "Least" at bounding box center [1176, 396] width 0 height 0
click at [1176, 398] on input "Least" at bounding box center [1182, 405] width 12 height 18
radio input "true"
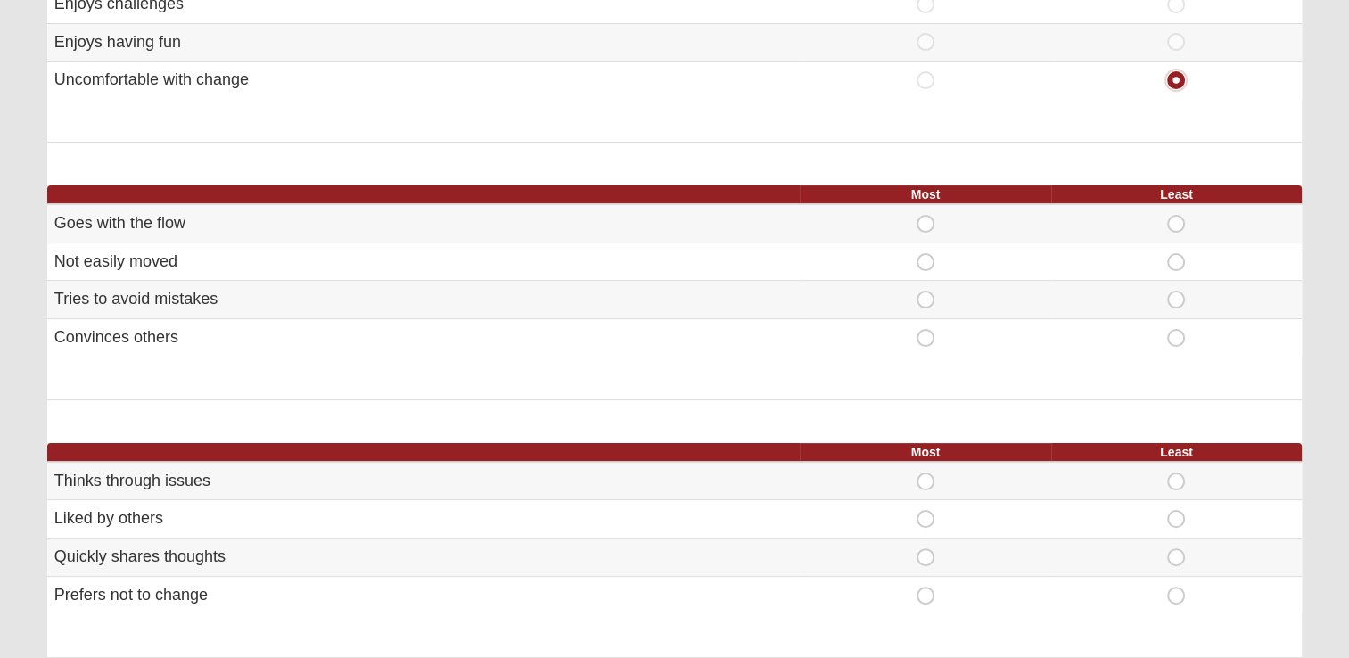
scroll to position [357, 0]
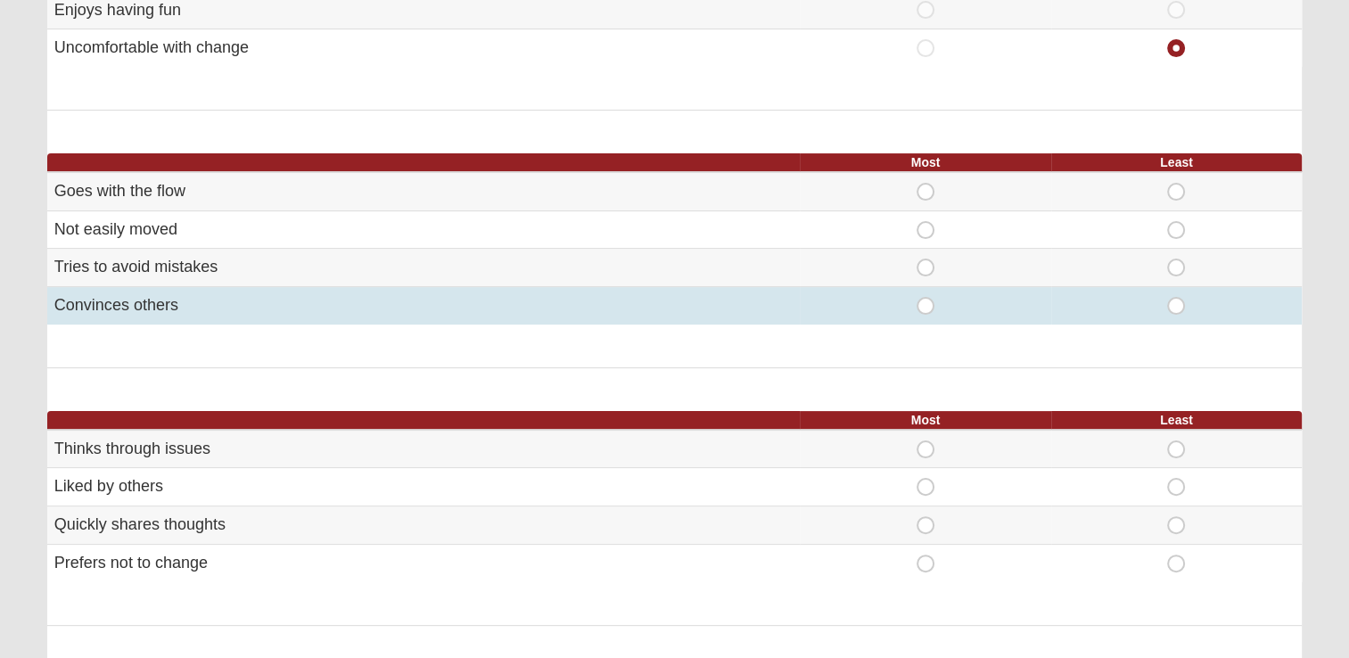
drag, startPoint x: 53, startPoint y: 190, endPoint x: 182, endPoint y: 306, distance: 172.9
click at [182, 306] on tbody "Goes with the flow Most Least Not easily moved Most Least" at bounding box center [674, 248] width 1254 height 152
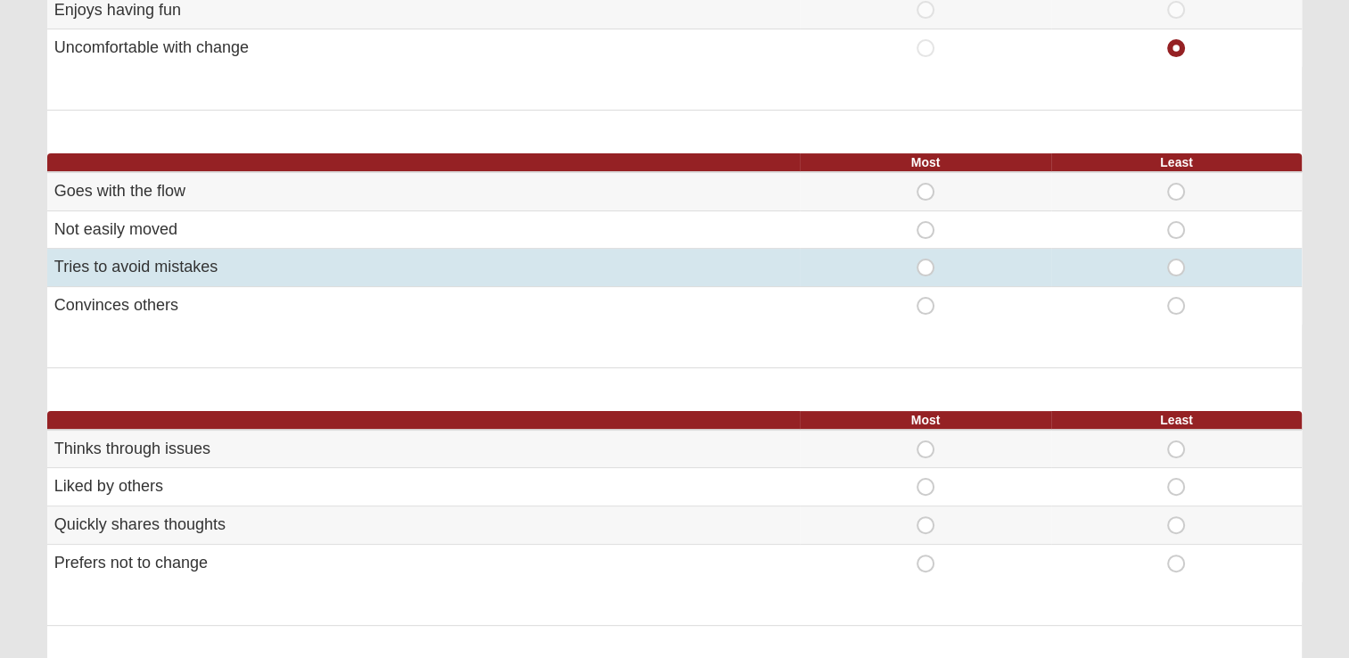
drag, startPoint x: 182, startPoint y: 306, endPoint x: 157, endPoint y: 263, distance: 49.5
copy tbody "Goes with the flow Most Least Not easily moved Most Least Tries to avoid mistak…"
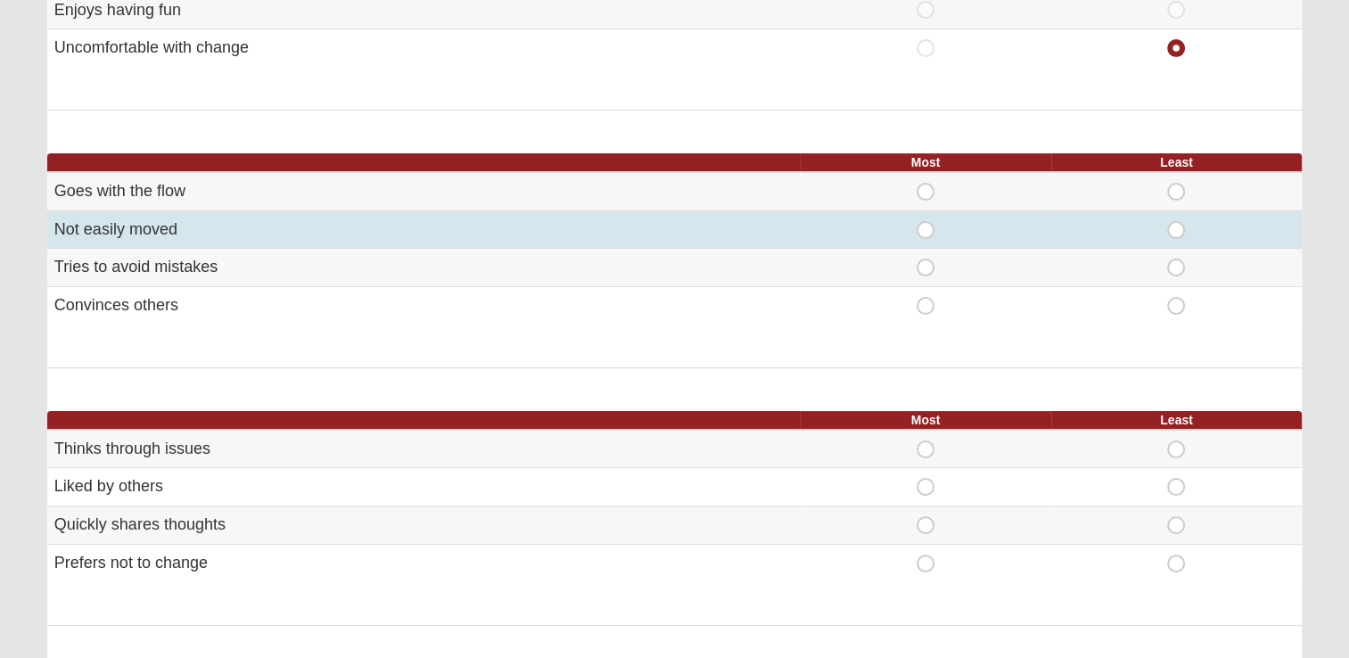
click at [925, 221] on span "Most" at bounding box center [925, 221] width 0 height 0
click at [925, 230] on input "Most" at bounding box center [931, 230] width 12 height 18
radio input "true"
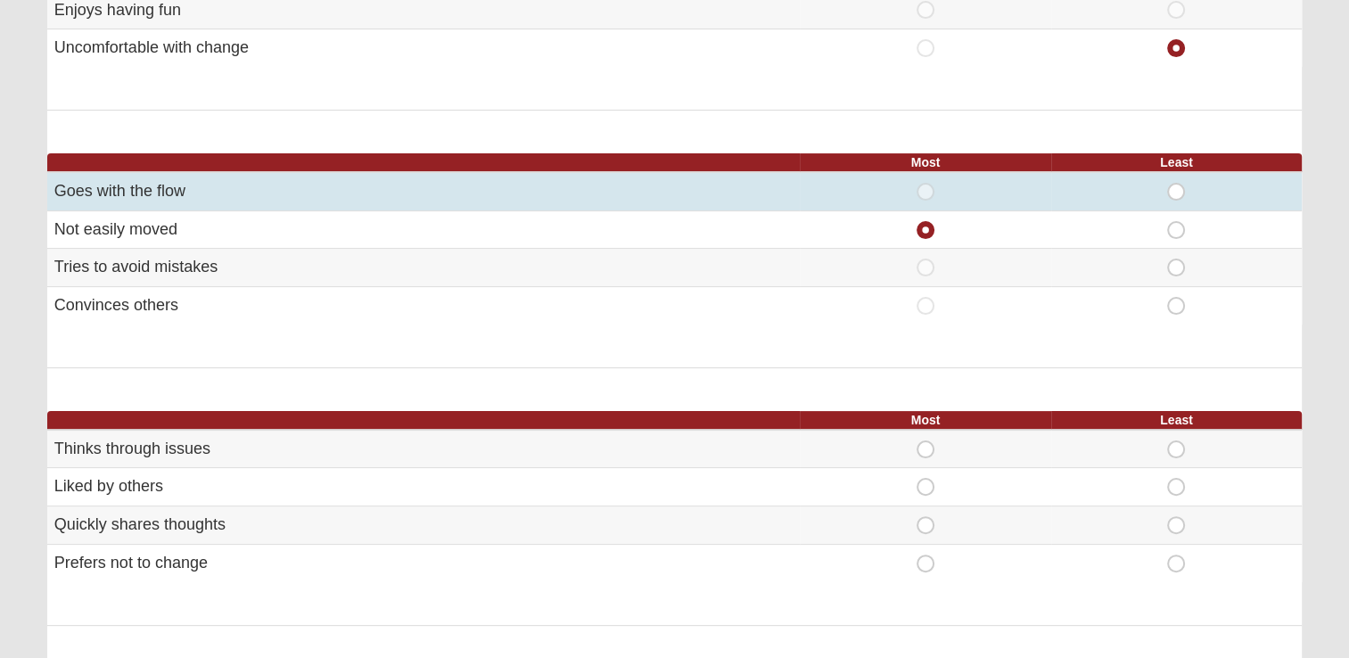
click at [1176, 183] on span "Least" at bounding box center [1176, 183] width 0 height 0
click at [1177, 189] on input "Least" at bounding box center [1182, 192] width 12 height 18
radio input "true"
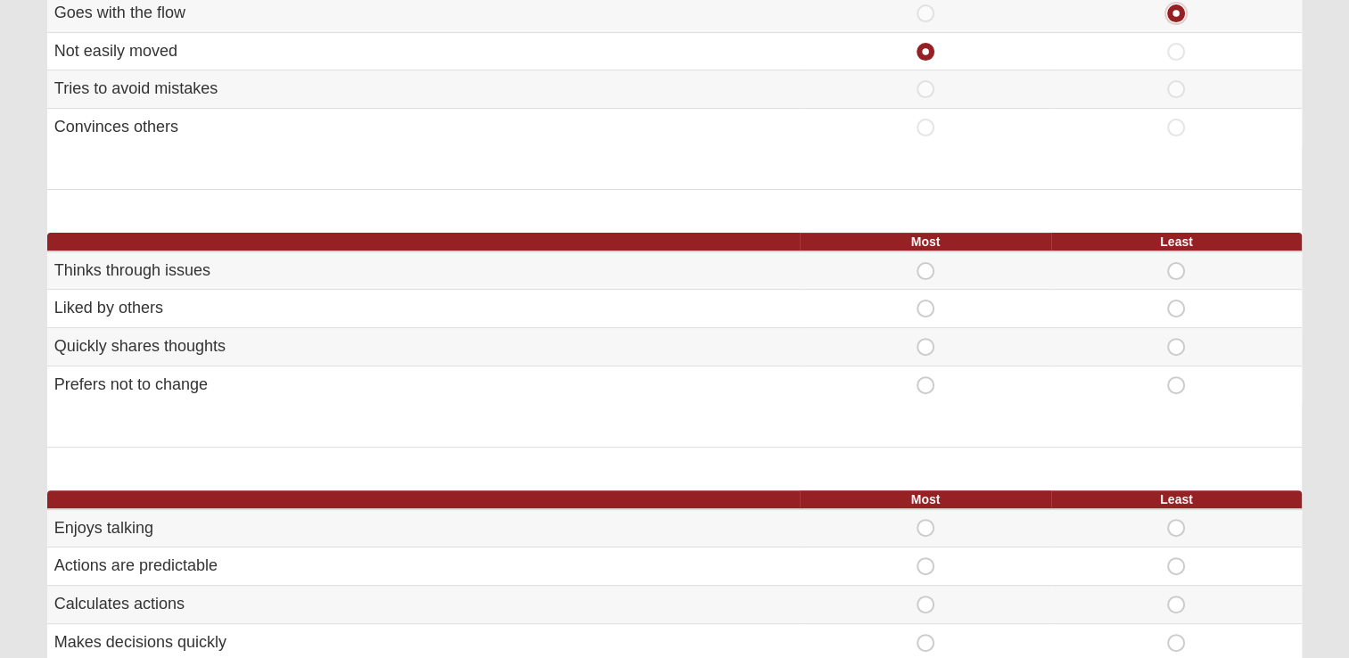
scroll to position [624, 0]
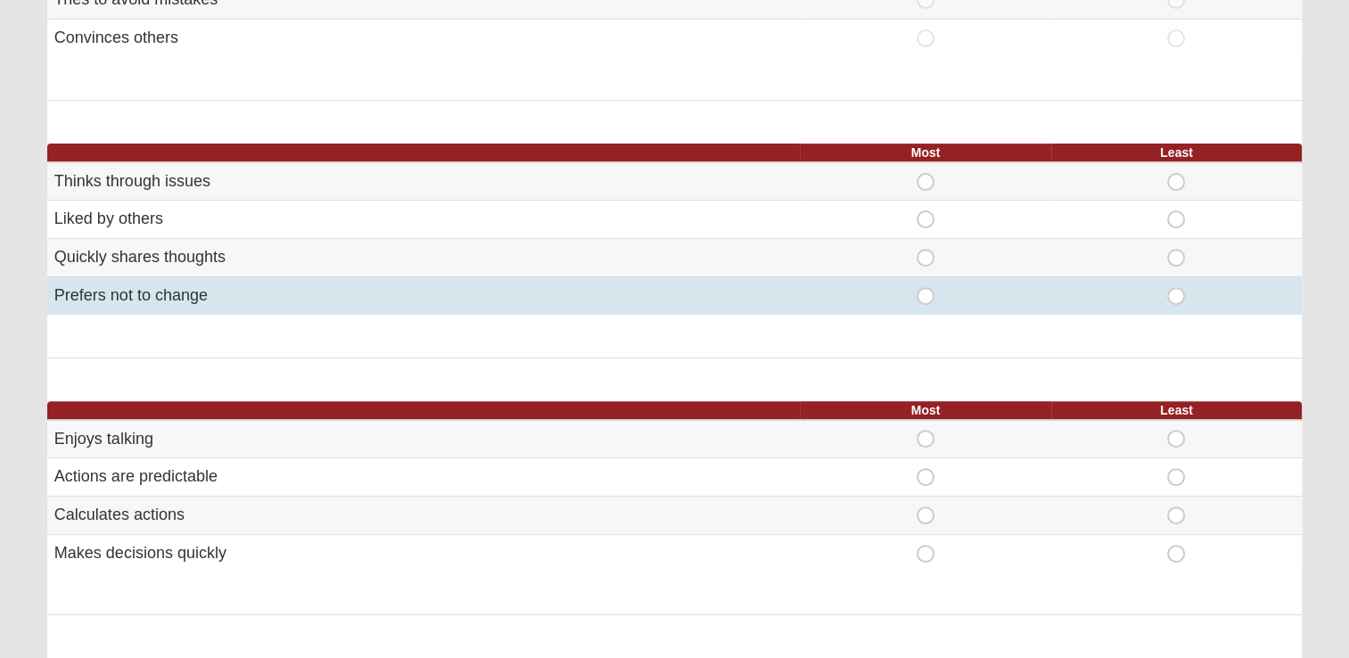
drag, startPoint x: 53, startPoint y: 175, endPoint x: 207, endPoint y: 306, distance: 201.7
click at [207, 306] on tbody "Thinks through issues Most Least Liked by others Most Least Most" at bounding box center [674, 238] width 1254 height 152
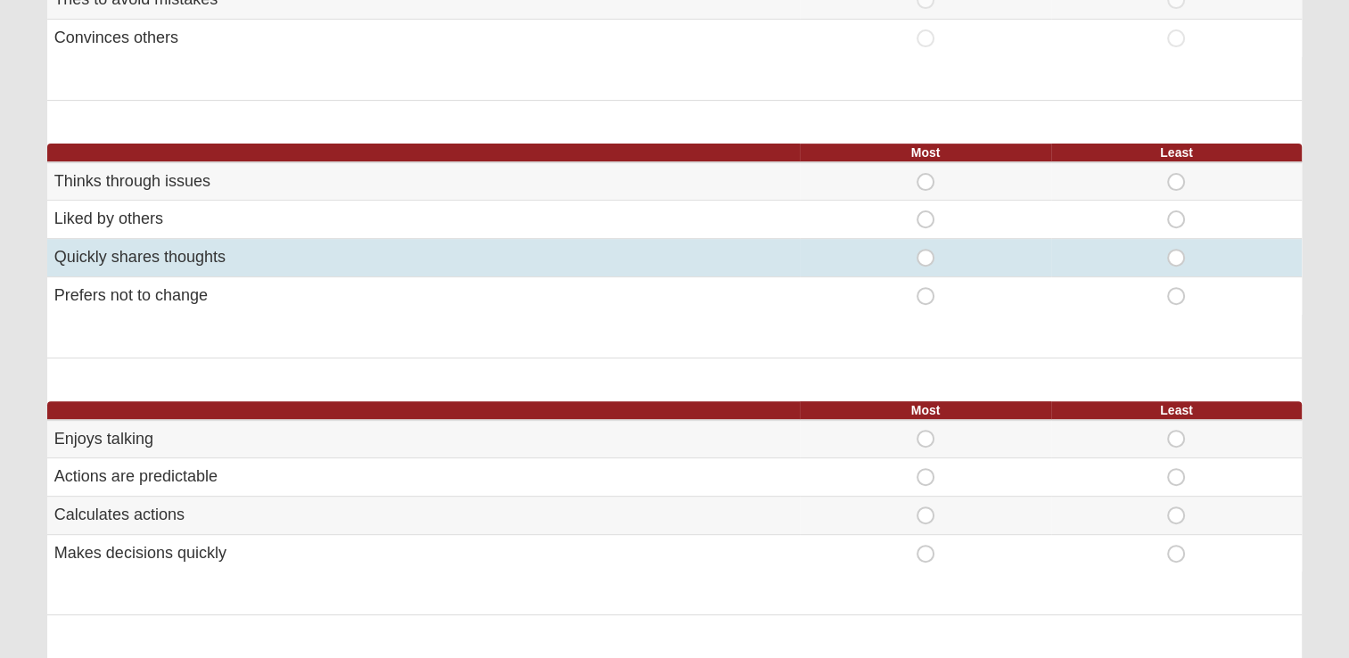
drag, startPoint x: 207, startPoint y: 306, endPoint x: 175, endPoint y: 251, distance: 63.1
copy tbody "Thinks through issues Most Least Liked by others Most Least Quickly shares thou…"
click at [1176, 249] on span "Least" at bounding box center [1176, 249] width 0 height 0
click at [1178, 251] on input "Least" at bounding box center [1182, 258] width 12 height 18
radio input "true"
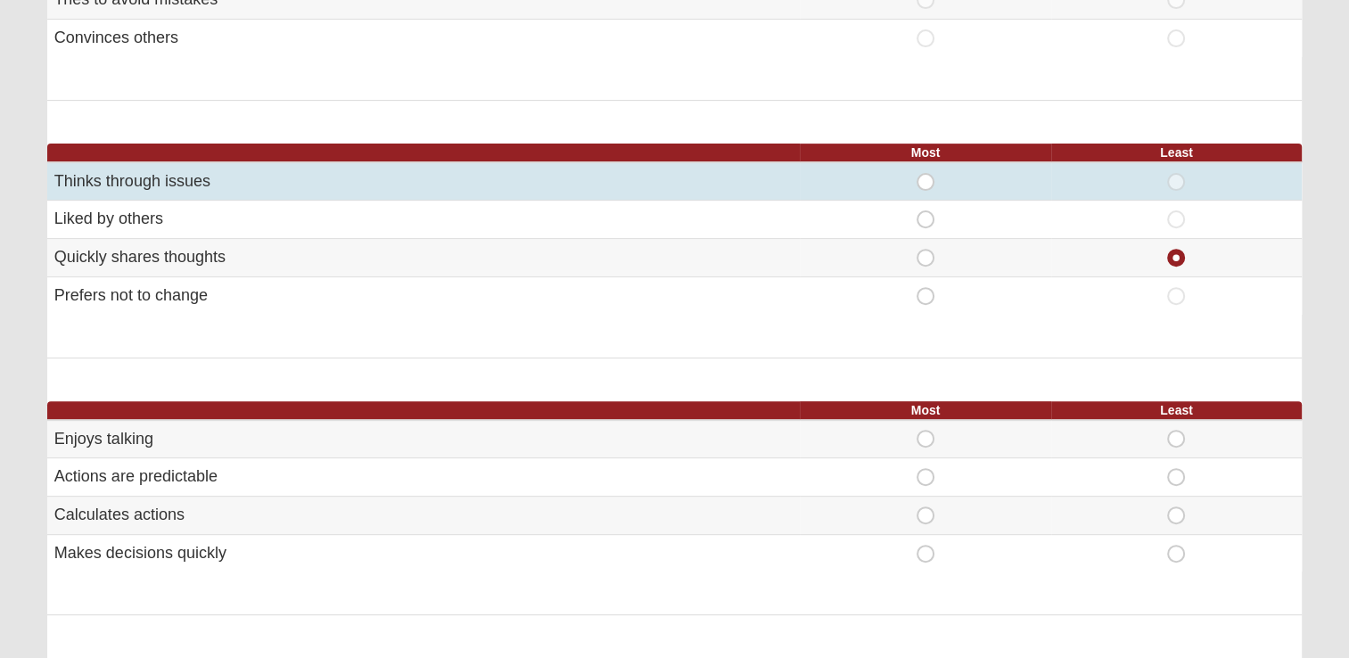
click at [925, 173] on span "Most" at bounding box center [925, 173] width 0 height 0
click at [926, 173] on input "Most" at bounding box center [931, 182] width 12 height 18
radio input "true"
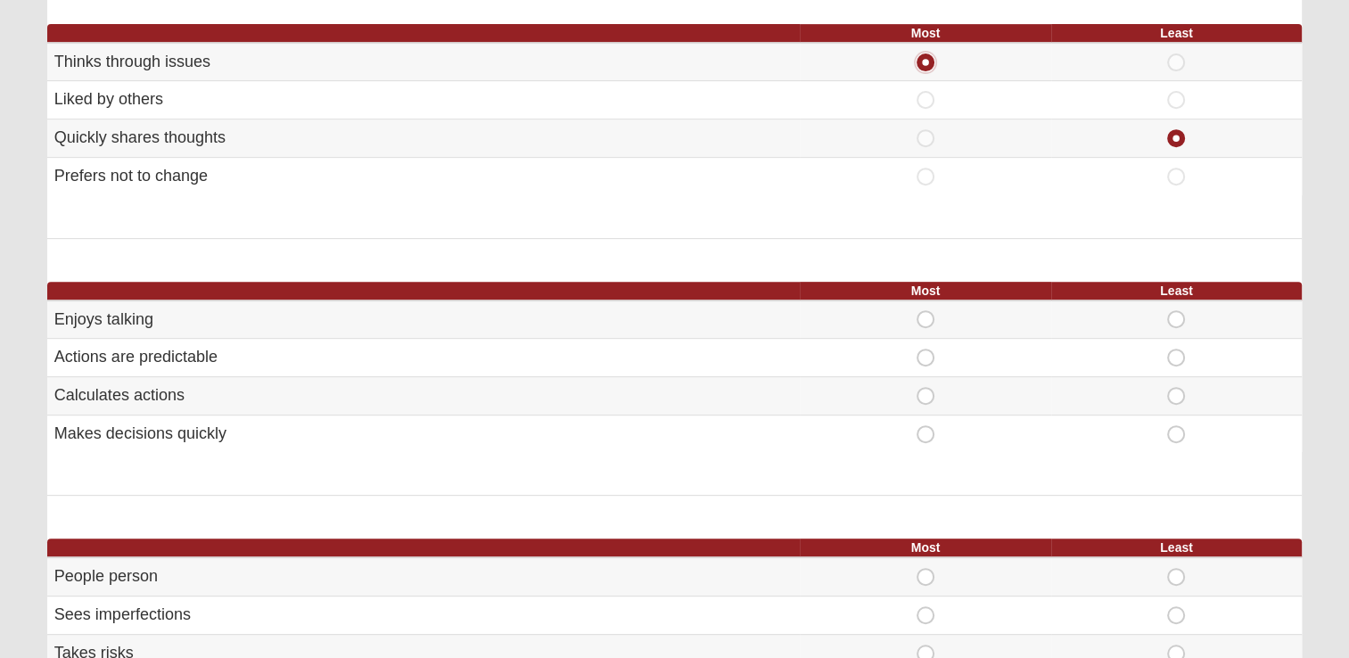
scroll to position [713, 0]
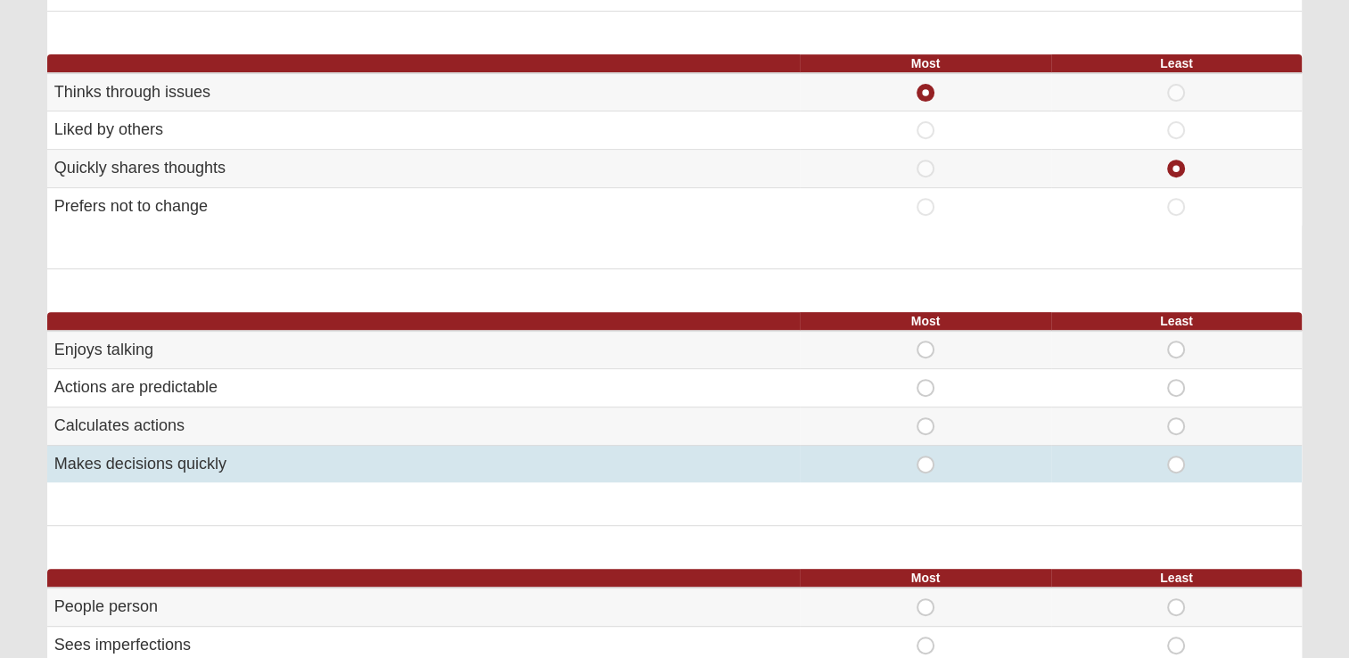
drag, startPoint x: 54, startPoint y: 344, endPoint x: 236, endPoint y: 460, distance: 215.6
click at [236, 460] on tbody "Enjoys talking Most Least Actions are predictable Most Least" at bounding box center [674, 407] width 1254 height 152
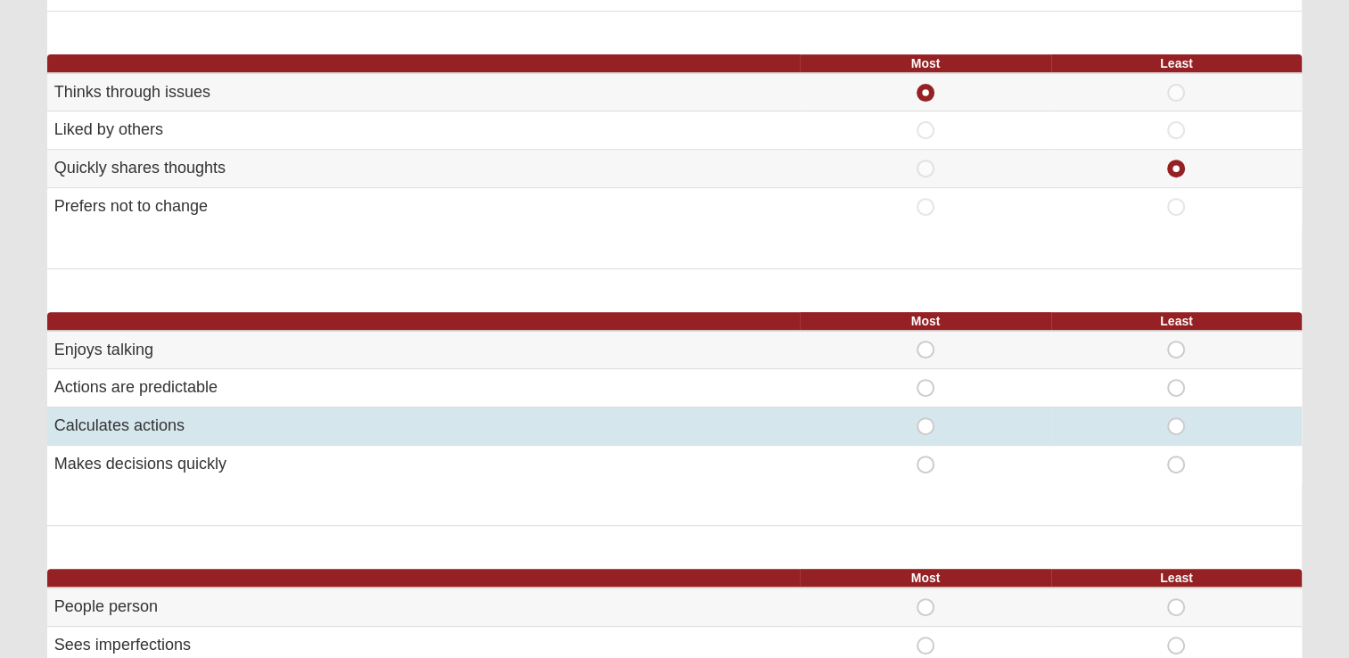
drag, startPoint x: 236, startPoint y: 460, endPoint x: 157, endPoint y: 418, distance: 89.7
copy tbody "Enjoys talking Most Least Actions are predictable Most Least Calculates actions…"
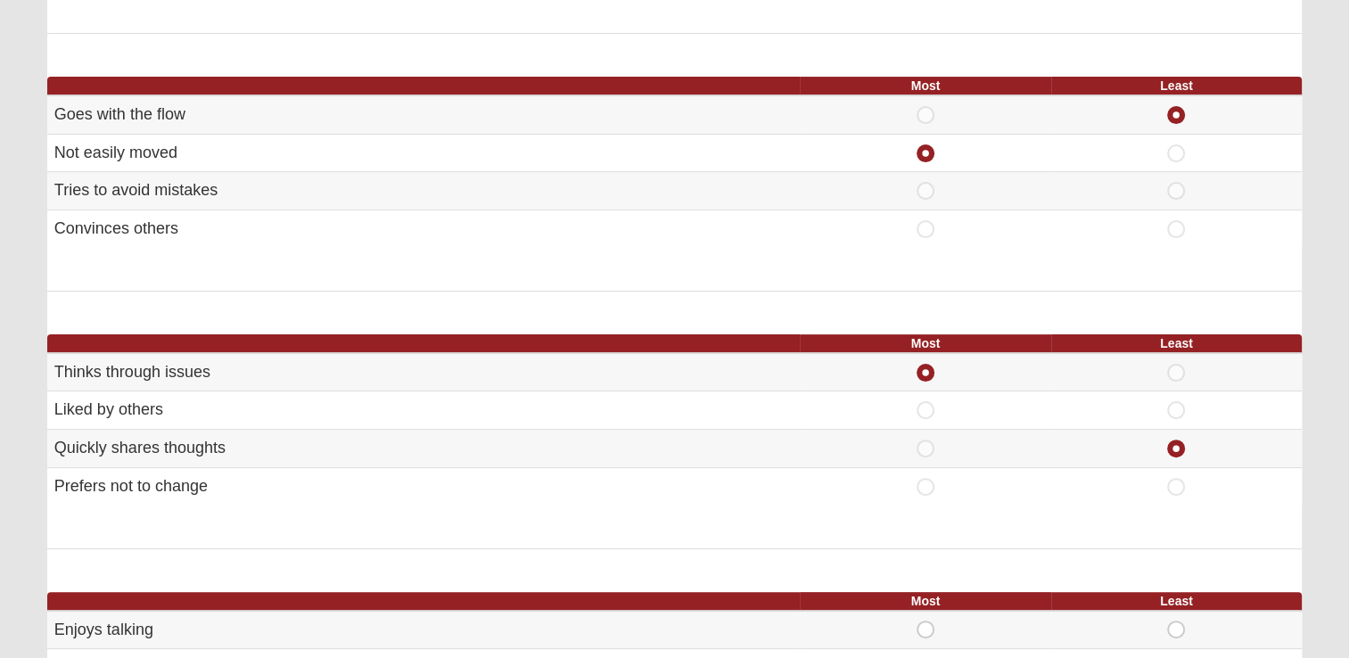
scroll to position [189, 0]
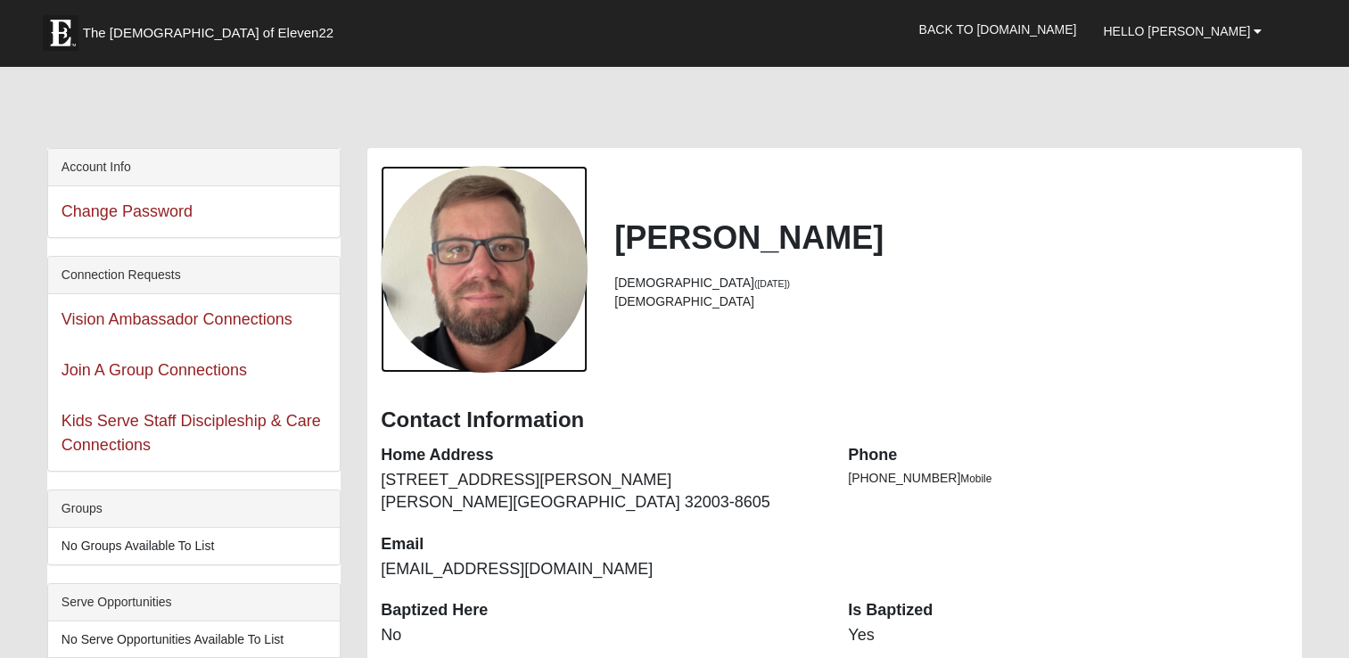
click at [484, 231] on div "View Fullsize Photo" at bounding box center [484, 269] width 207 height 207
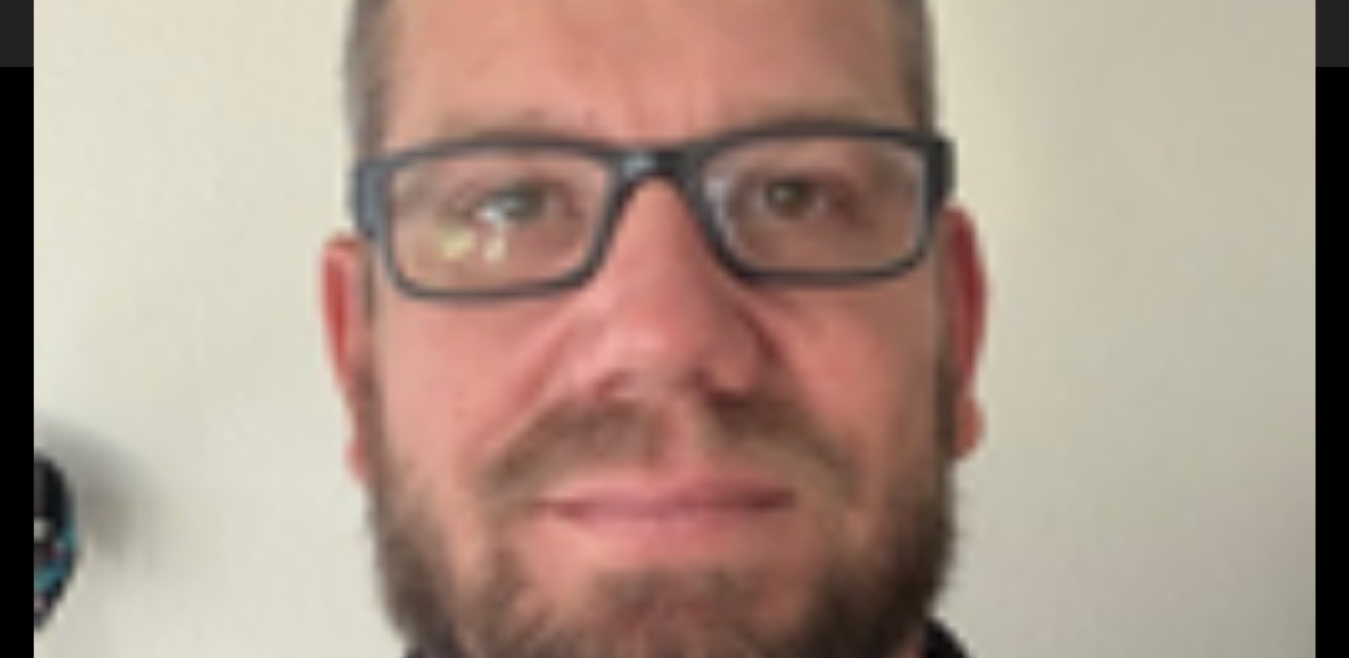
click at [673, 281] on div "View Fullsize Photo" at bounding box center [674, 328] width 1281 height 1281
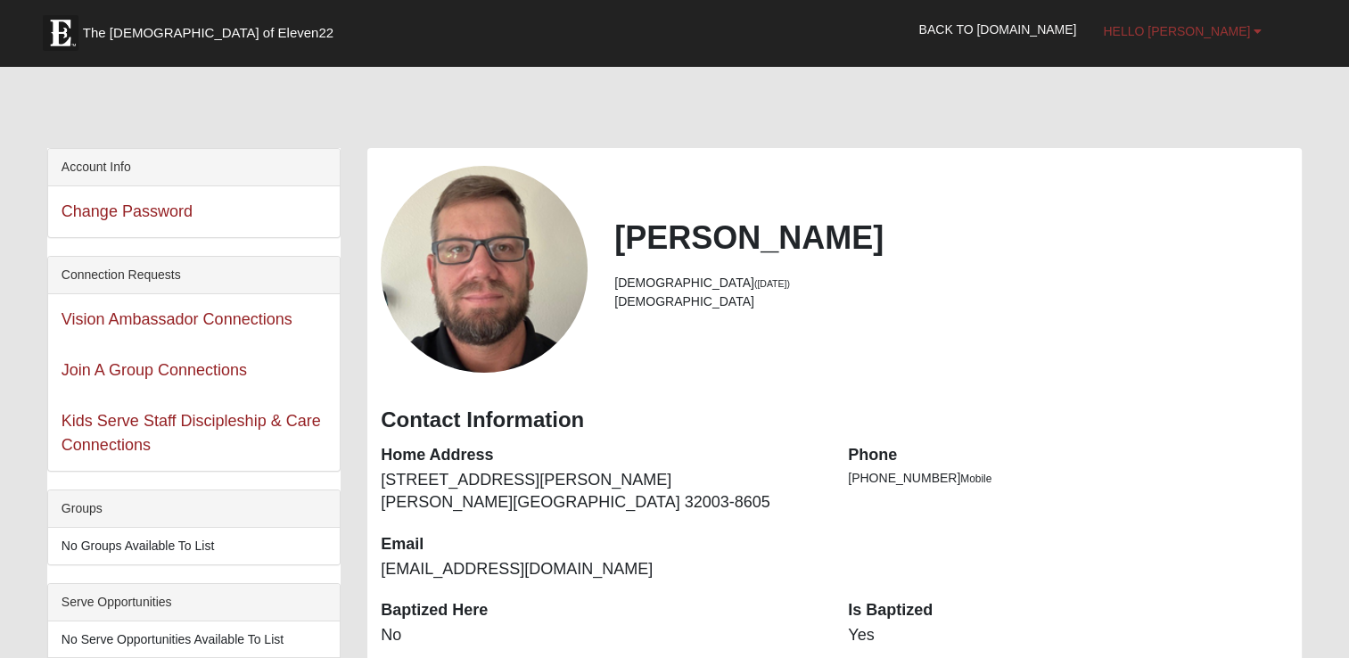
click at [1181, 24] on span "Hello [PERSON_NAME]" at bounding box center [1176, 31] width 147 height 14
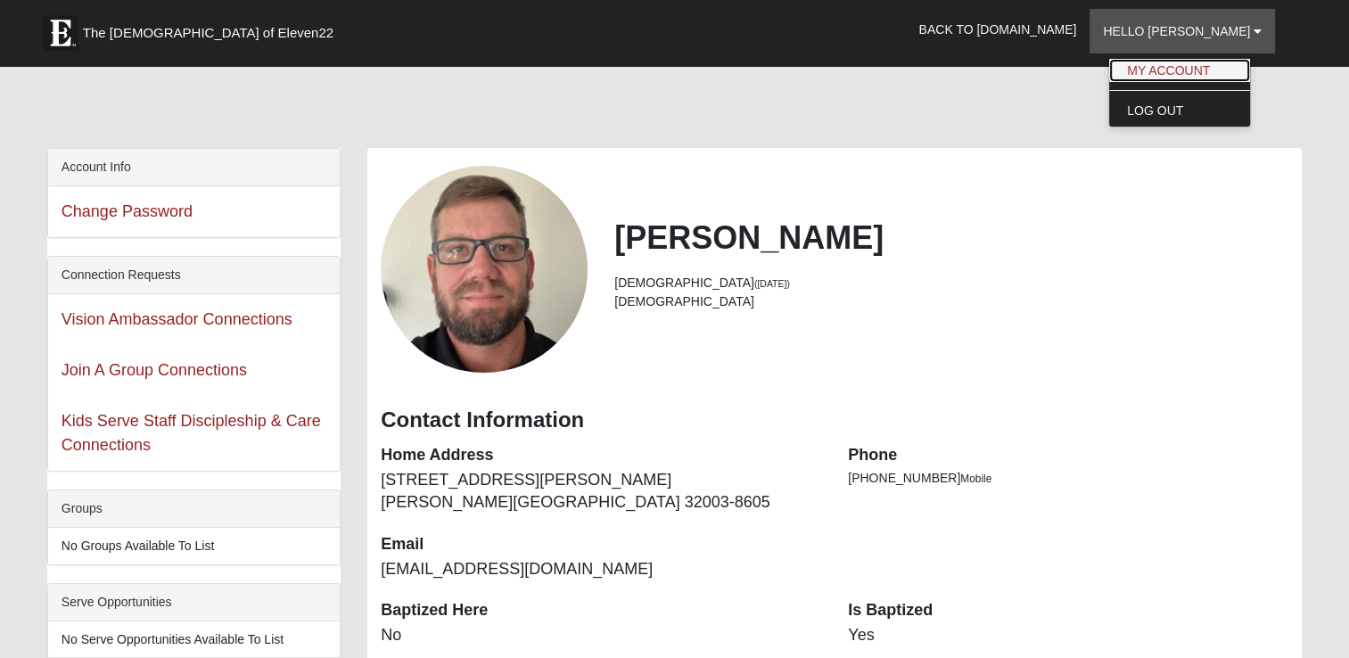
click at [1187, 68] on link "My Account" at bounding box center [1179, 70] width 141 height 23
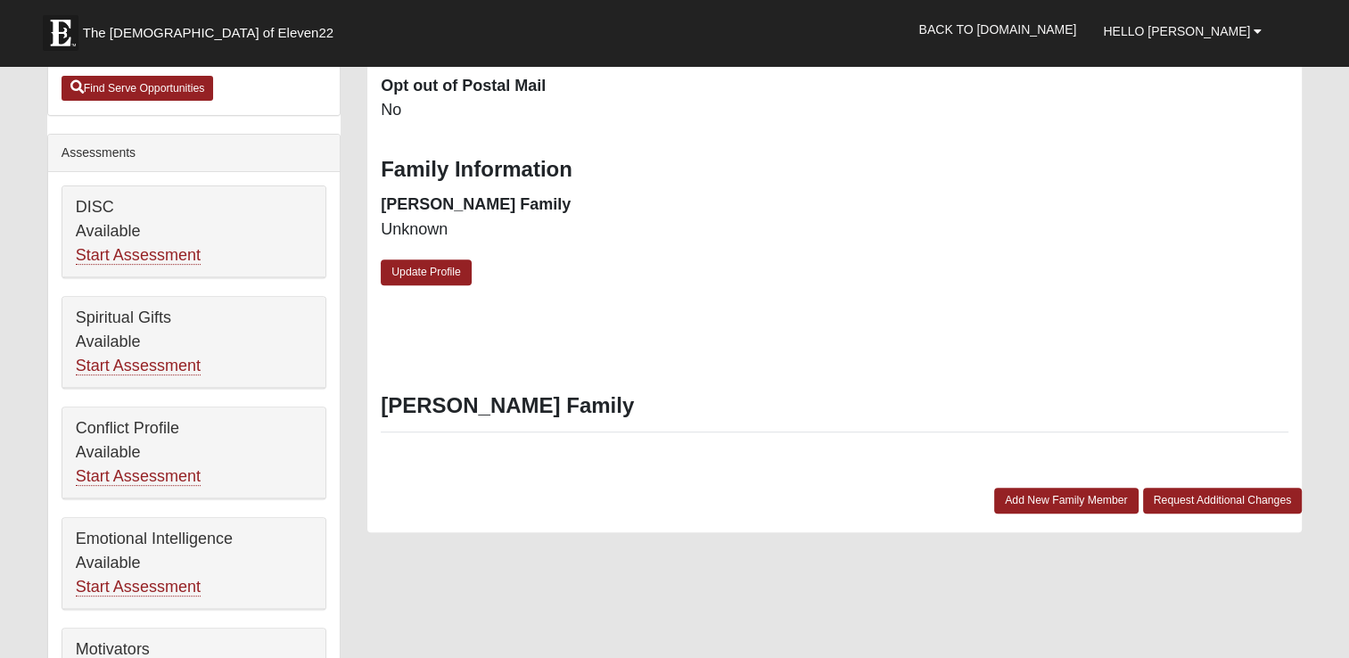
scroll to position [535, 0]
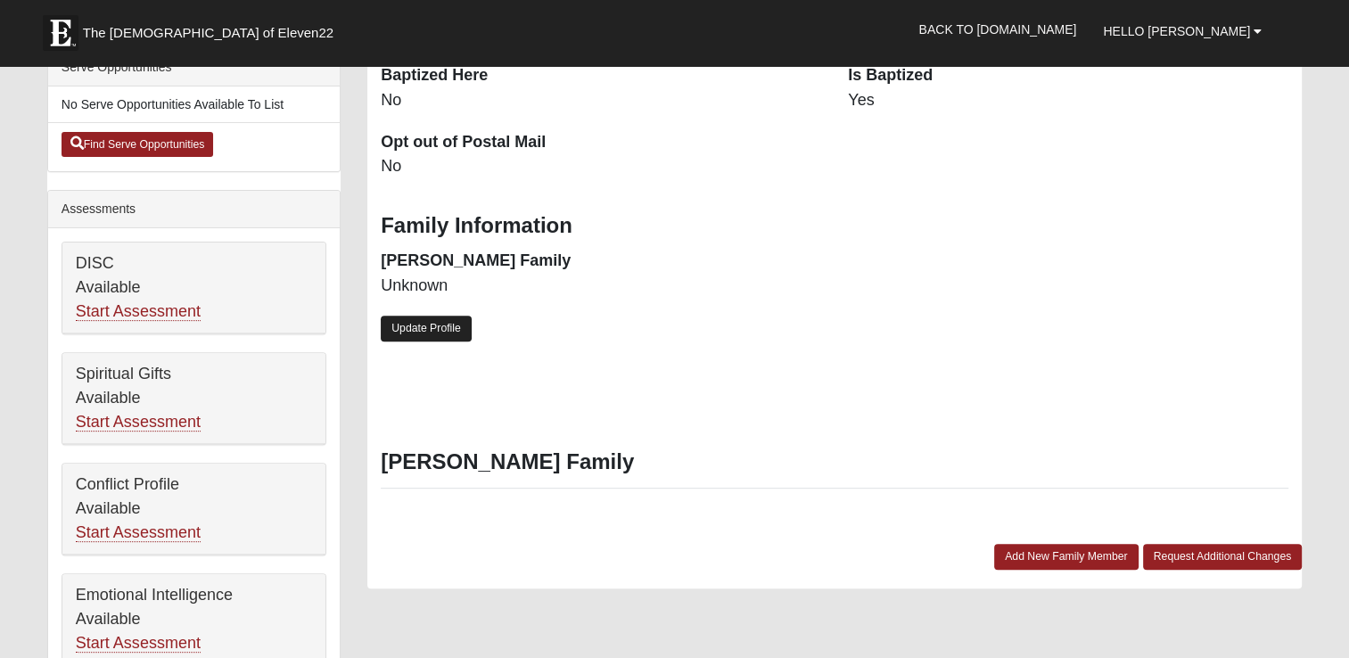
click at [447, 331] on link "Update Profile" at bounding box center [426, 329] width 91 height 26
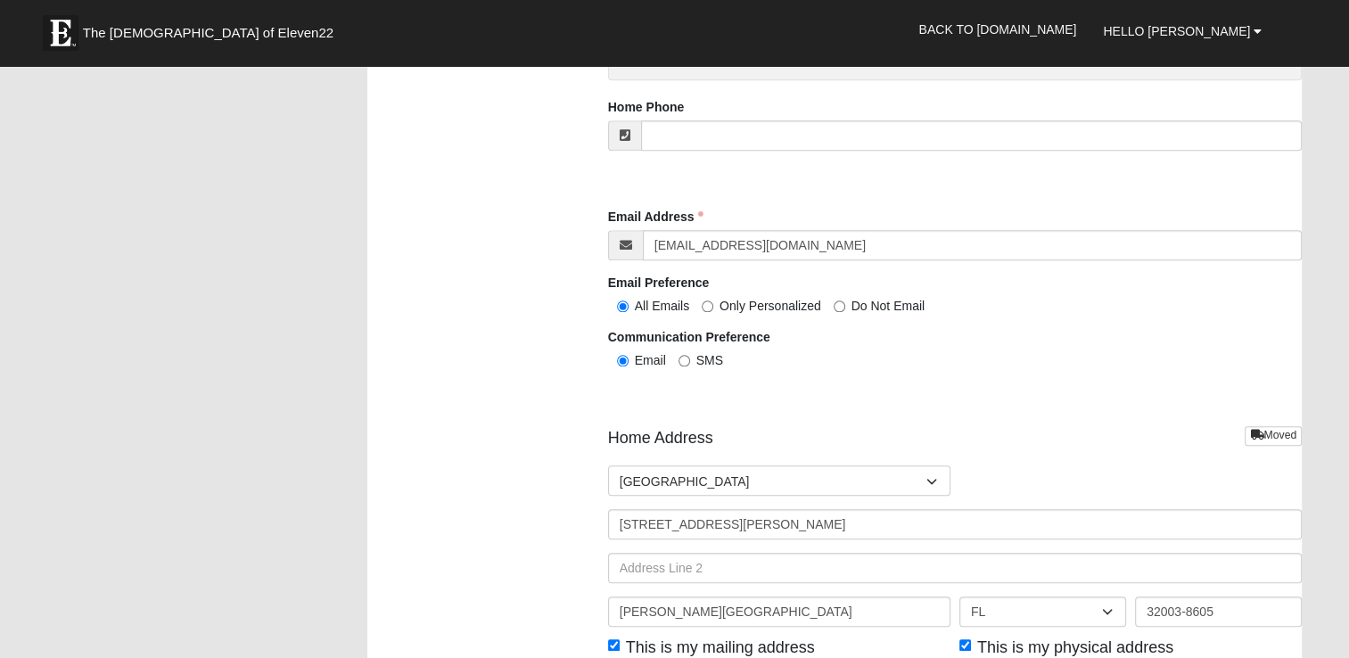
scroll to position [2050, 0]
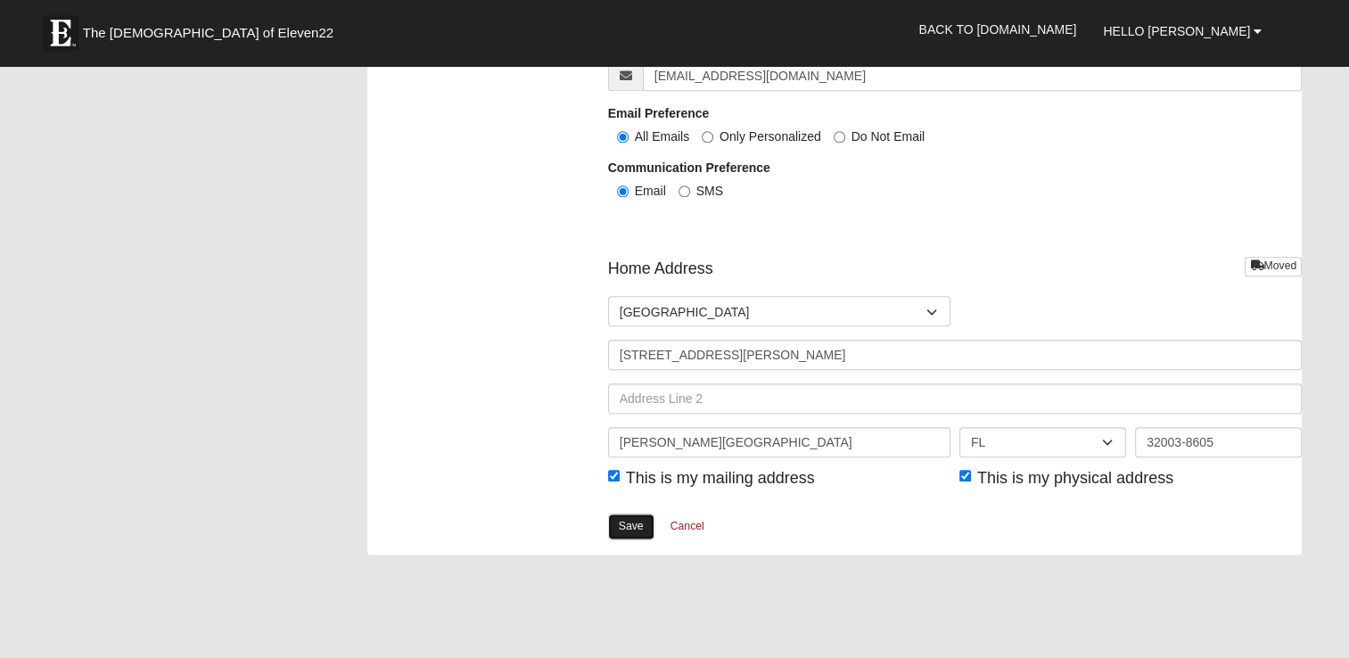
click at [628, 524] on link "Save" at bounding box center [631, 526] width 46 height 26
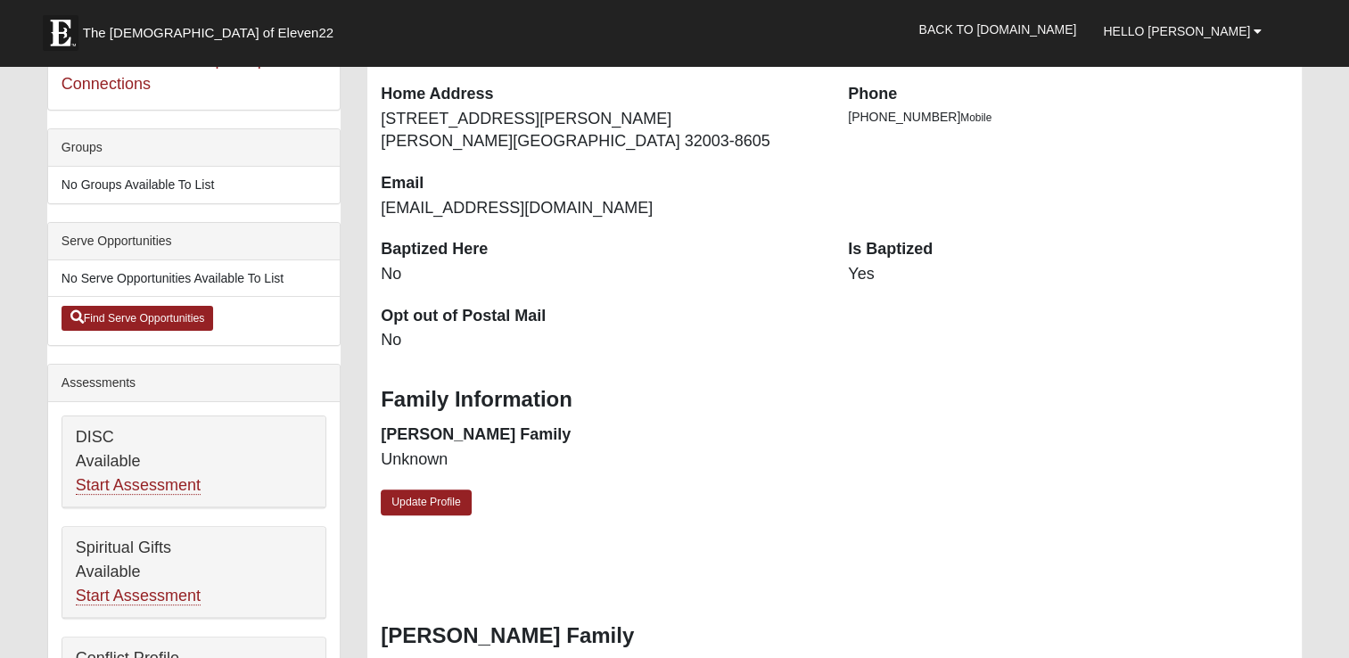
scroll to position [357, 0]
